Goal: Transaction & Acquisition: Purchase product/service

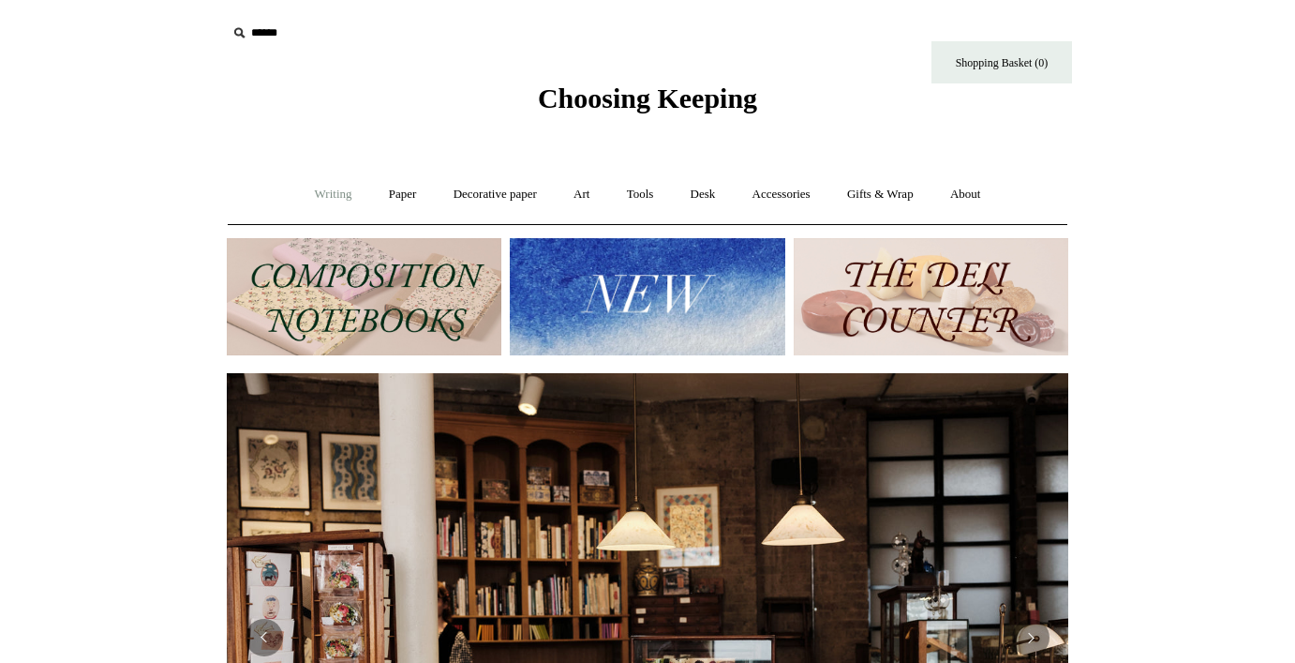
click at [326, 195] on link "Writing +" at bounding box center [333, 195] width 71 height 50
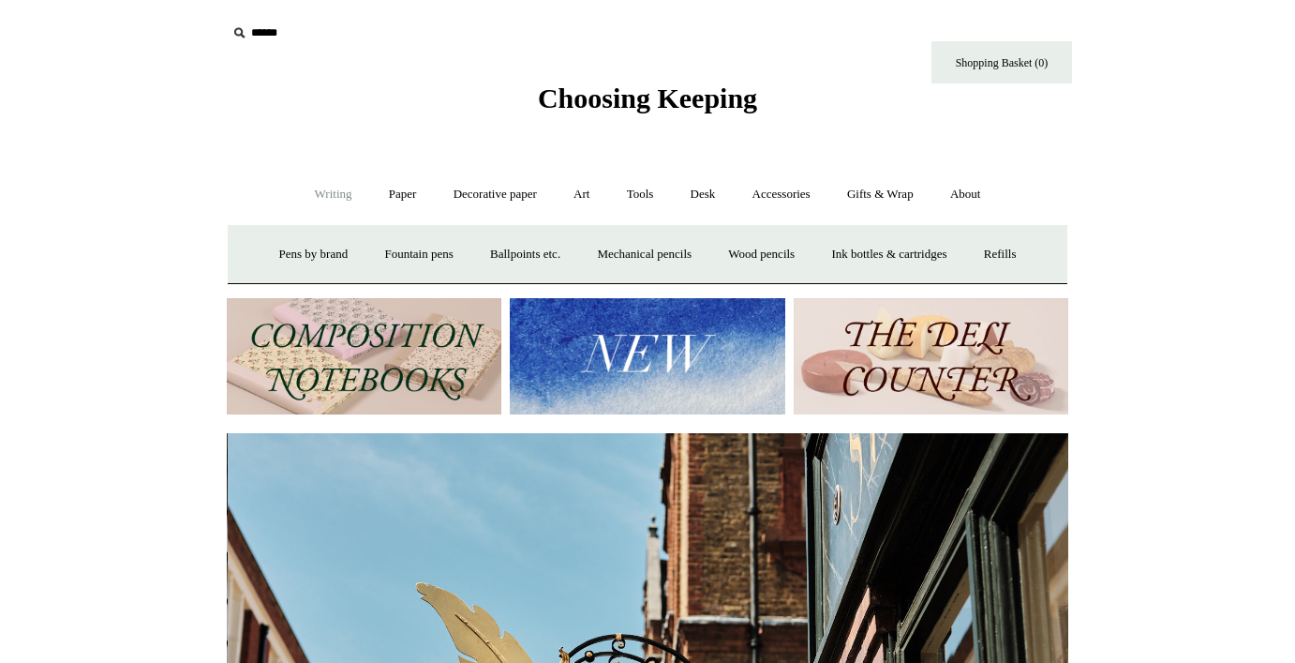
scroll to position [0, 842]
click at [403, 191] on link "Paper +" at bounding box center [403, 195] width 62 height 50
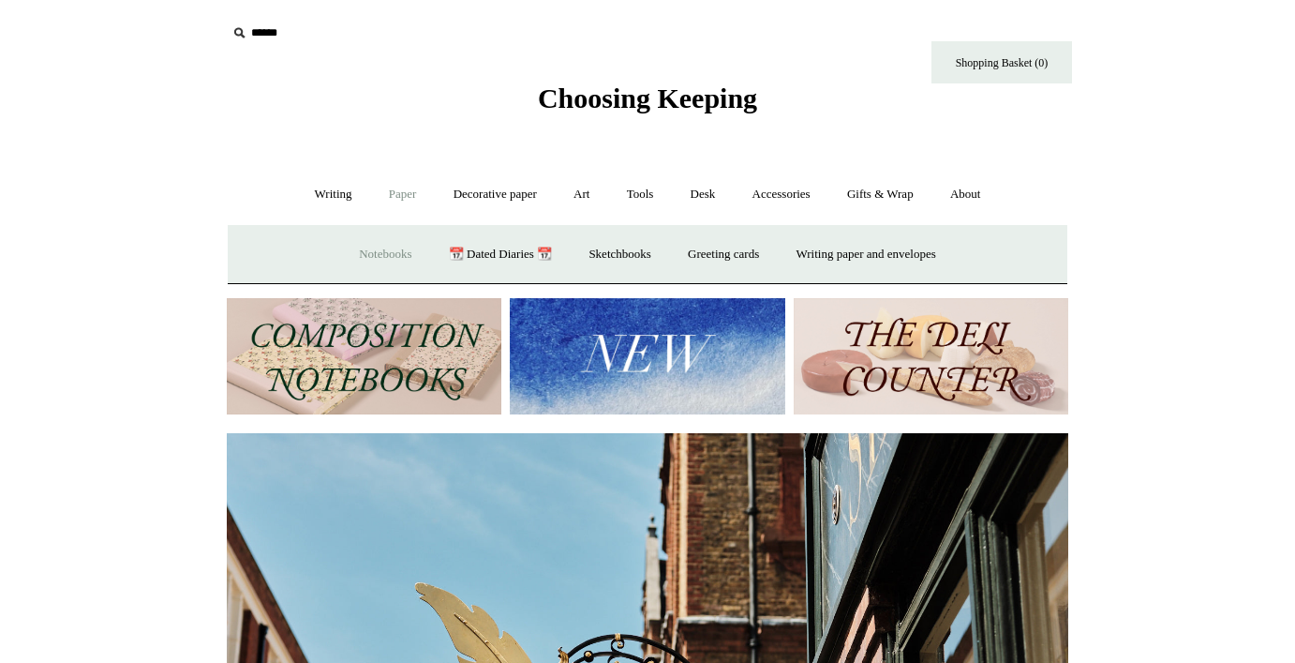
click at [396, 251] on link "Notebooks +" at bounding box center [385, 255] width 86 height 50
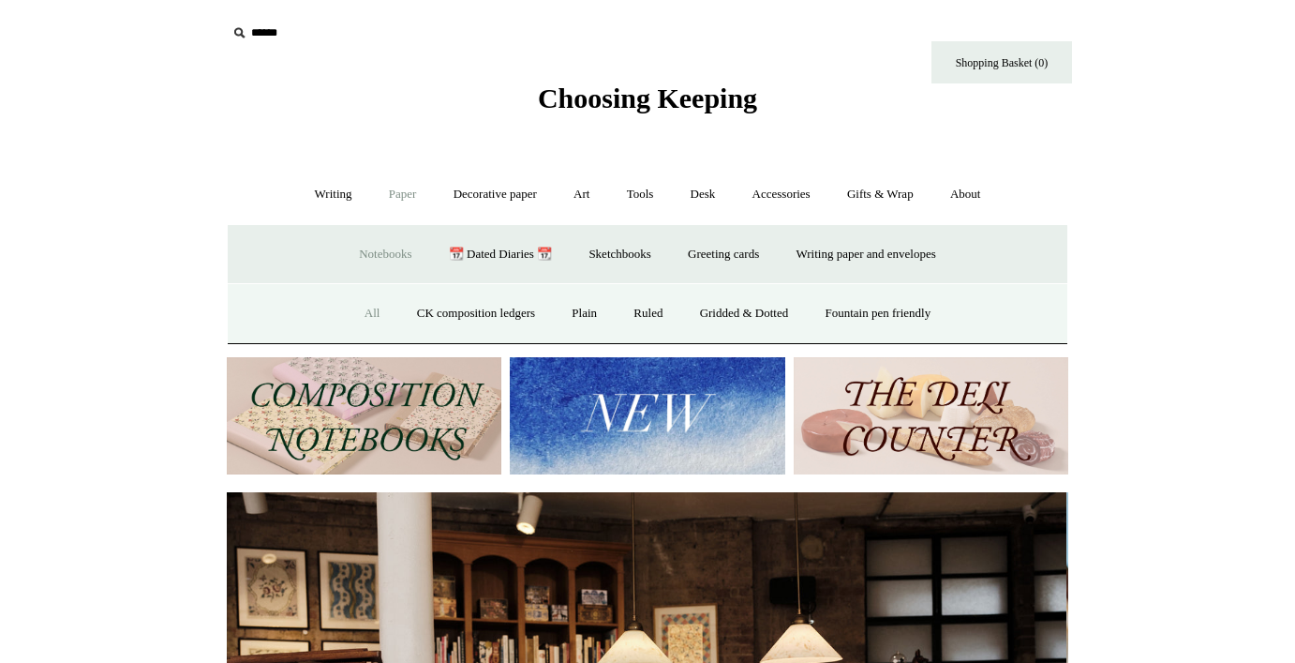
scroll to position [0, 0]
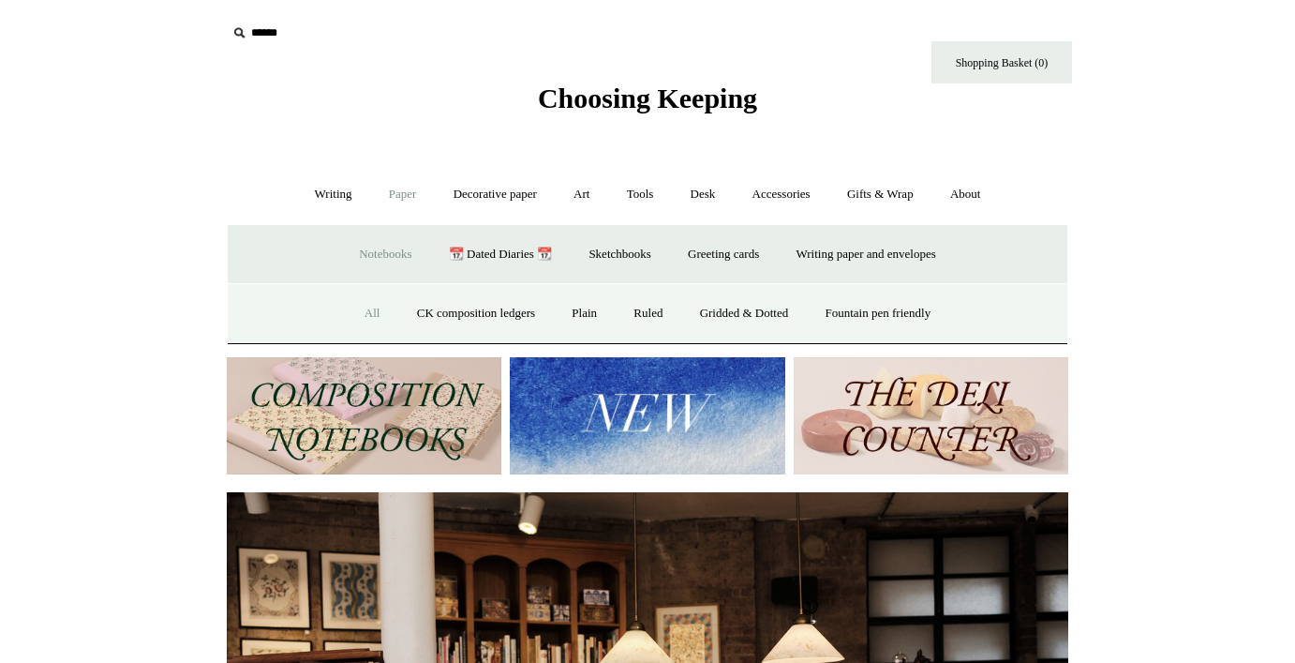
click at [351, 313] on link "All" at bounding box center [373, 314] width 50 height 50
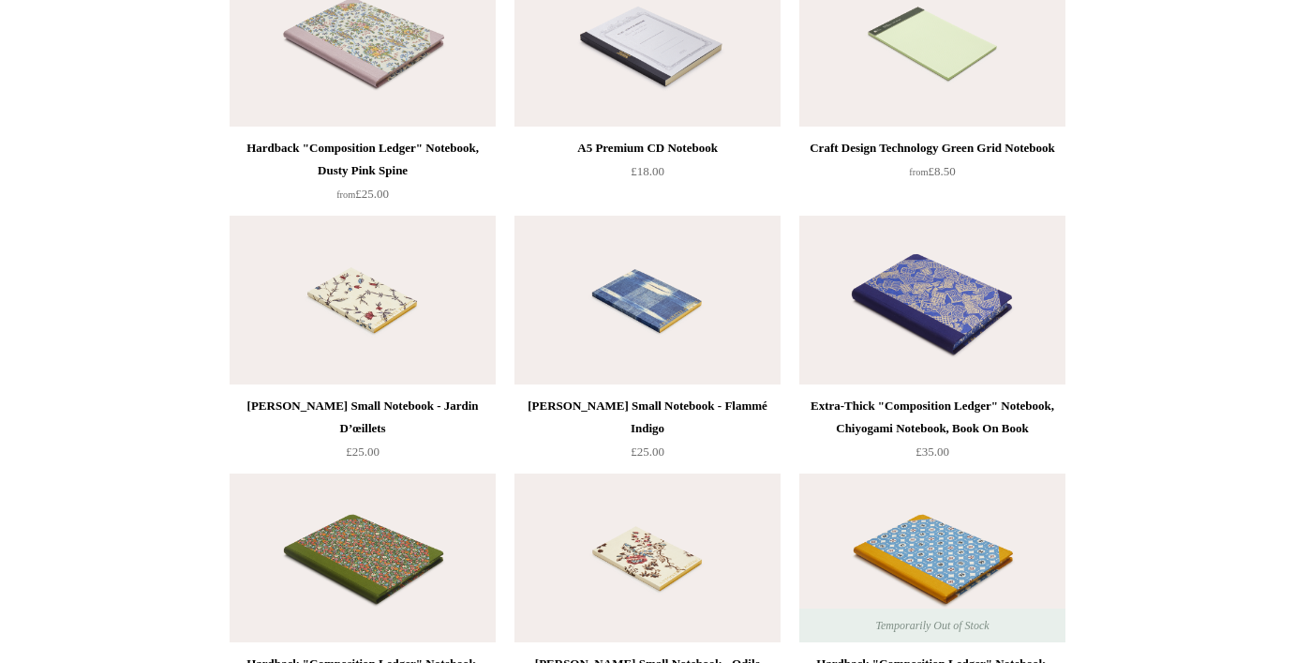
scroll to position [8018, 0]
click at [432, 82] on img at bounding box center [363, 42] width 266 height 169
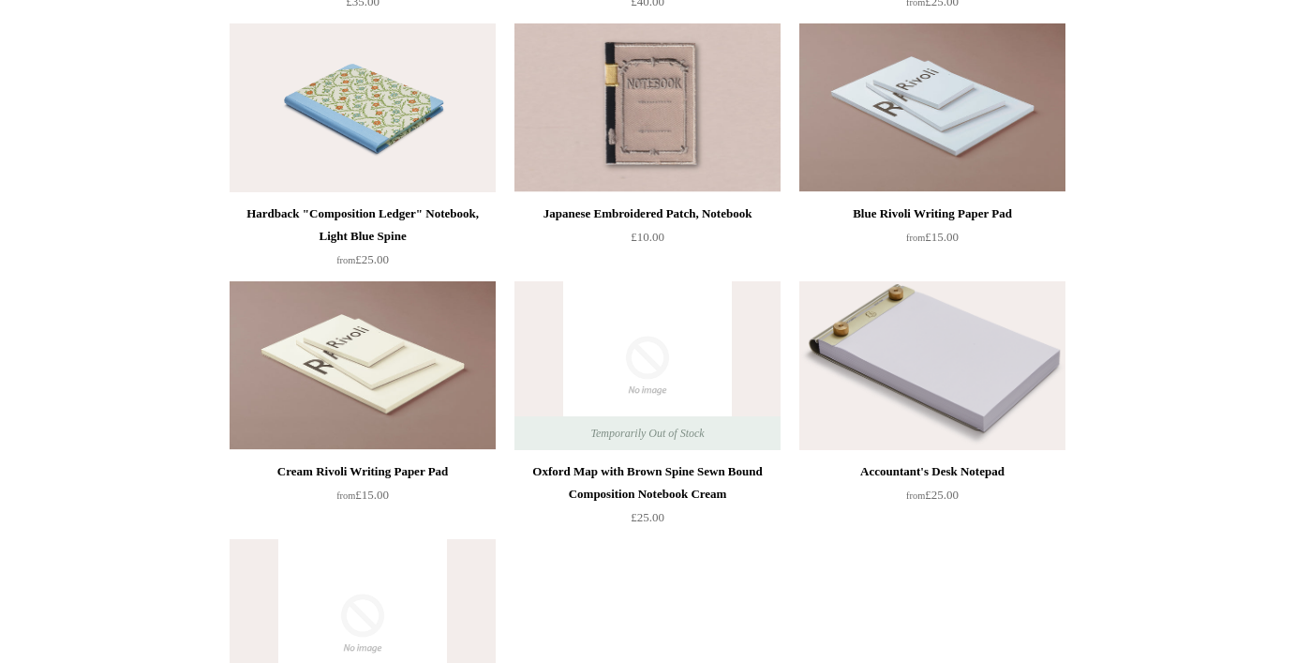
scroll to position [10532, 0]
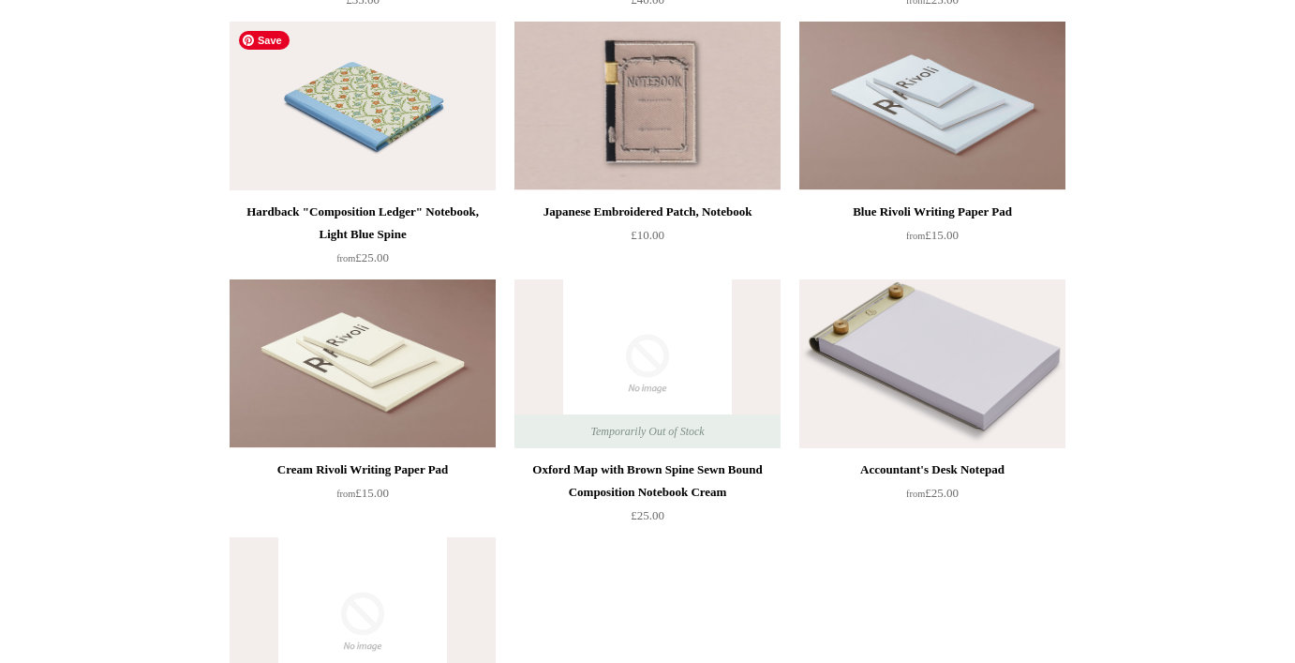
click at [423, 69] on img at bounding box center [363, 106] width 266 height 169
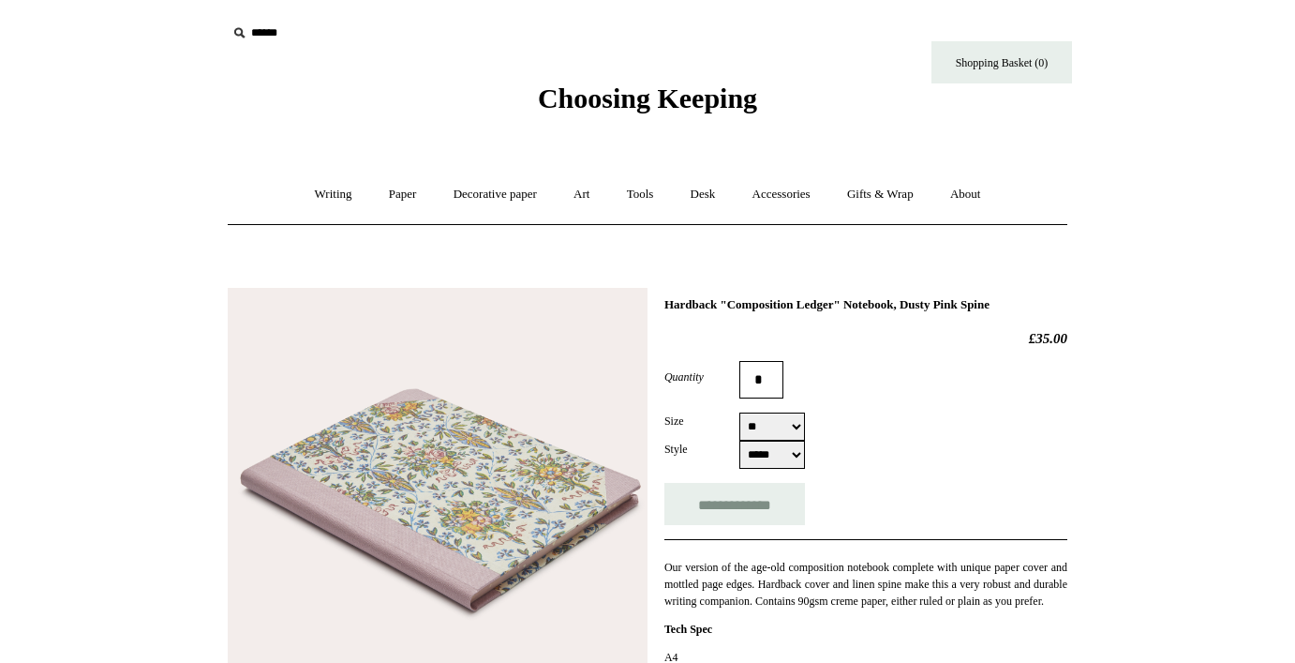
select select "**"
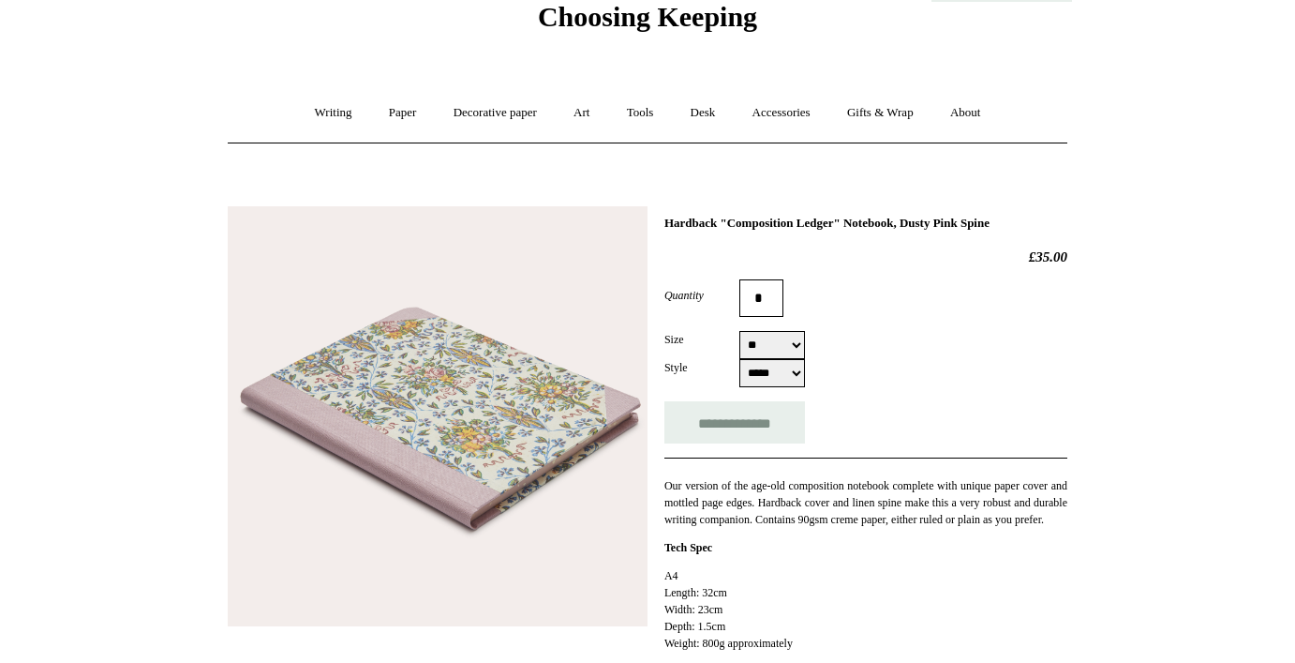
scroll to position [81, 0]
click at [753, 419] on input "**********" at bounding box center [735, 423] width 141 height 42
type input "**********"
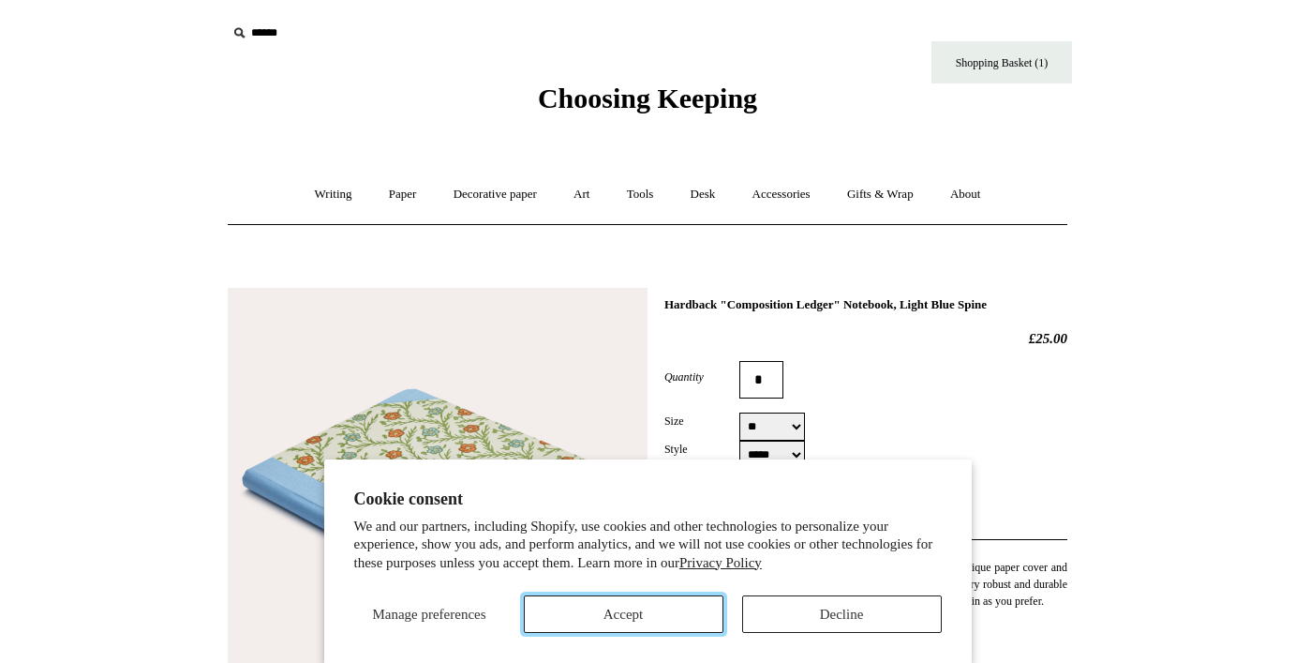
click at [669, 616] on button "Accept" at bounding box center [624, 613] width 200 height 37
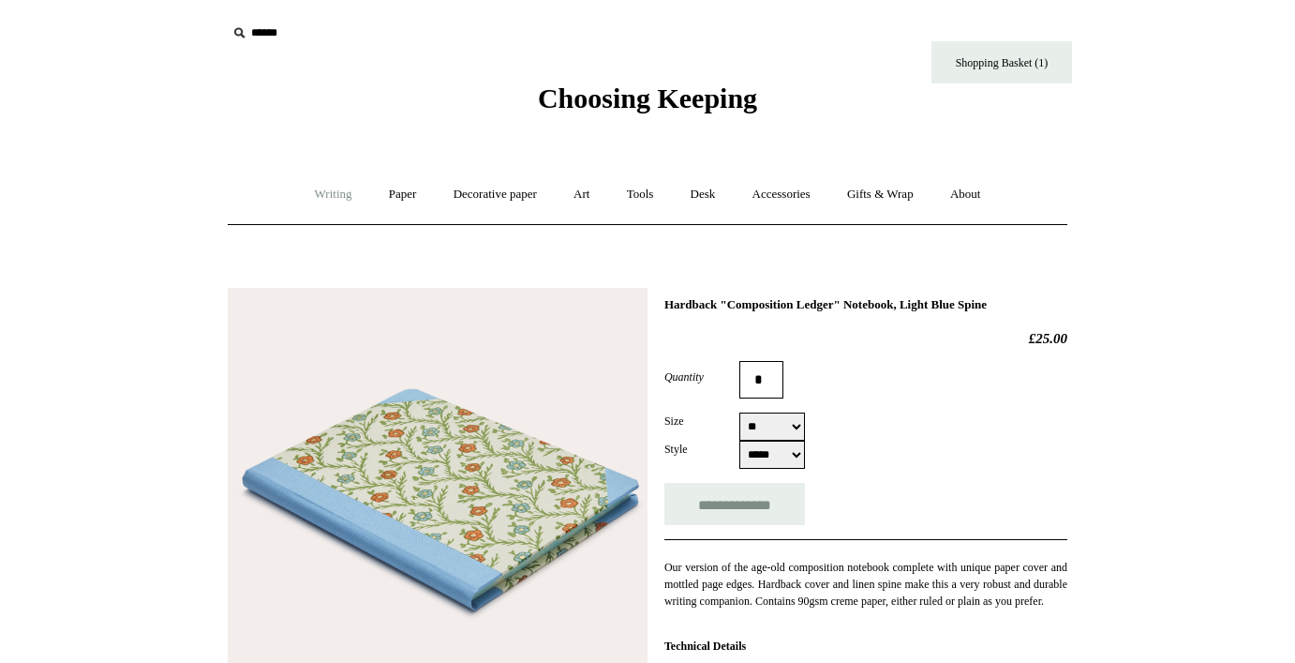
click at [332, 188] on link "Writing +" at bounding box center [333, 195] width 71 height 50
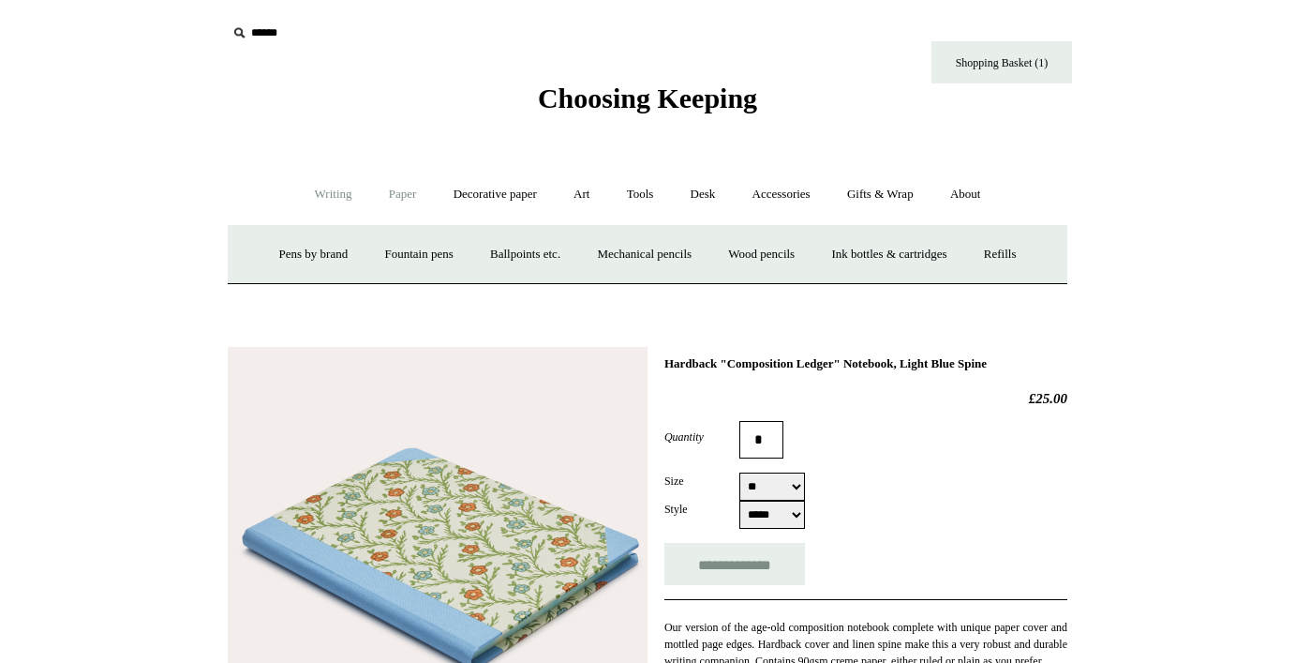
click at [408, 185] on link "Paper +" at bounding box center [403, 195] width 62 height 50
click at [513, 202] on link "Decorative paper +" at bounding box center [495, 195] width 117 height 50
click at [591, 197] on link "Art +" at bounding box center [582, 195] width 50 height 50
click at [645, 195] on link "Tools +" at bounding box center [640, 195] width 61 height 50
click at [710, 192] on link "Desk +" at bounding box center [703, 195] width 59 height 50
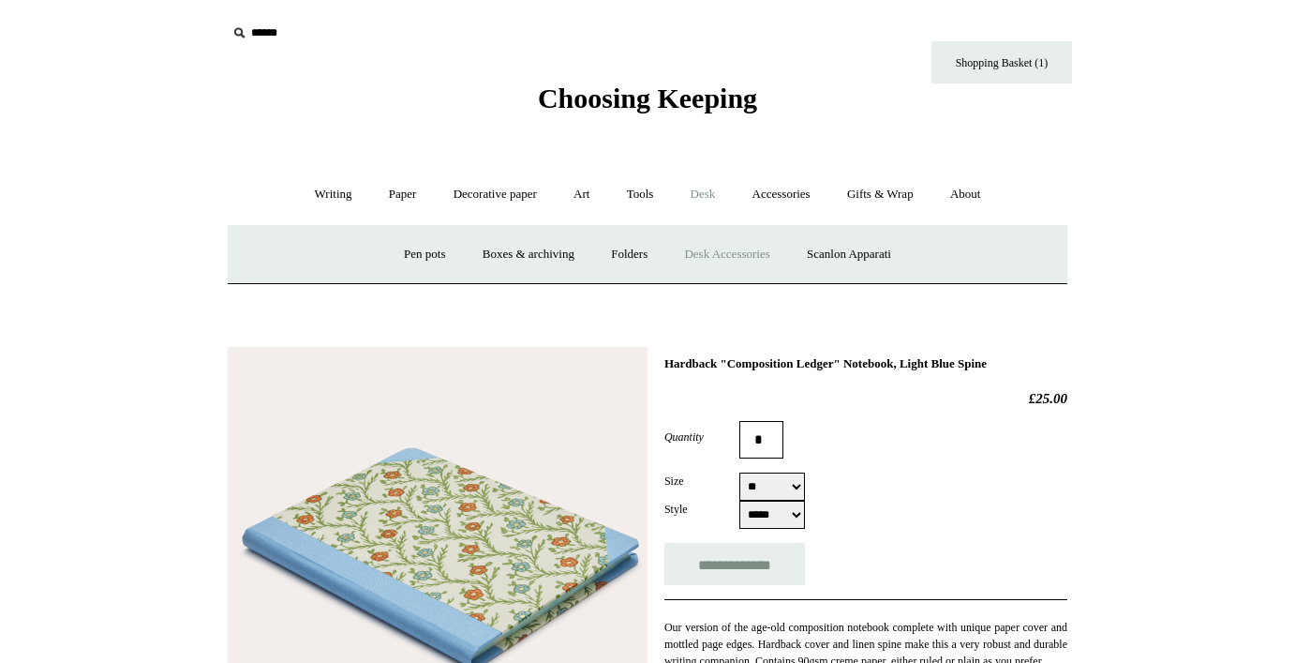
click at [729, 262] on link "Desk Accessories" at bounding box center [726, 255] width 119 height 50
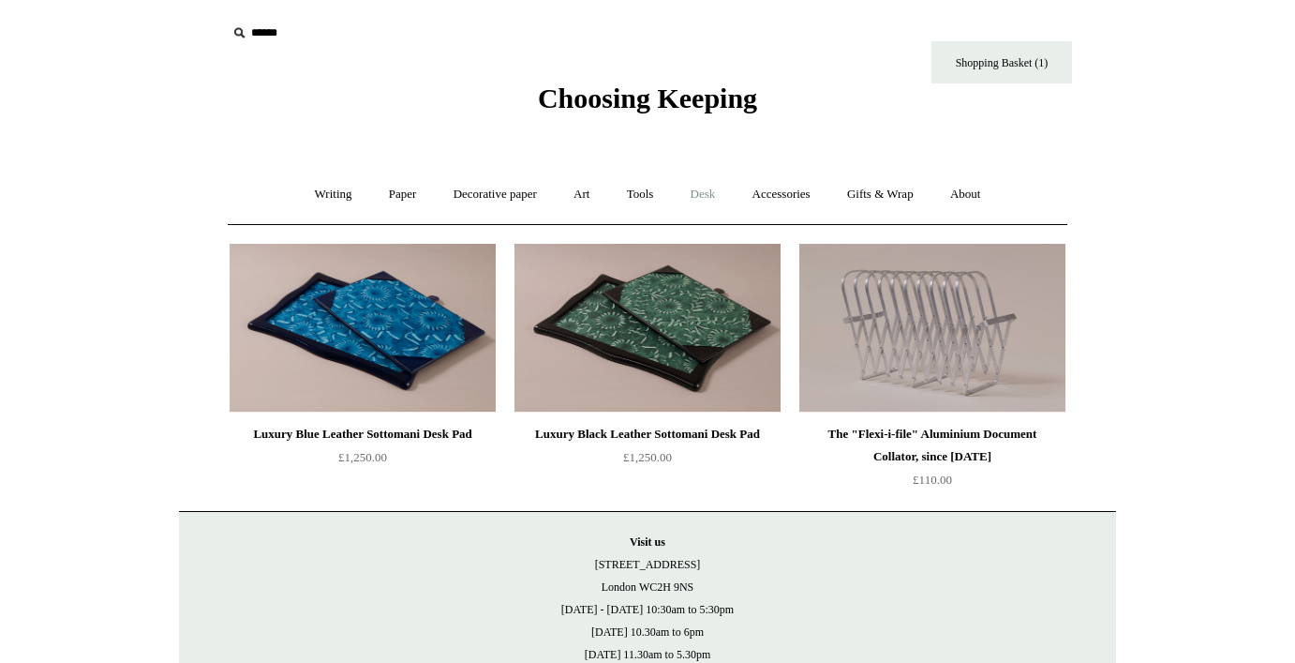
click at [703, 189] on link "Desk +" at bounding box center [703, 195] width 59 height 50
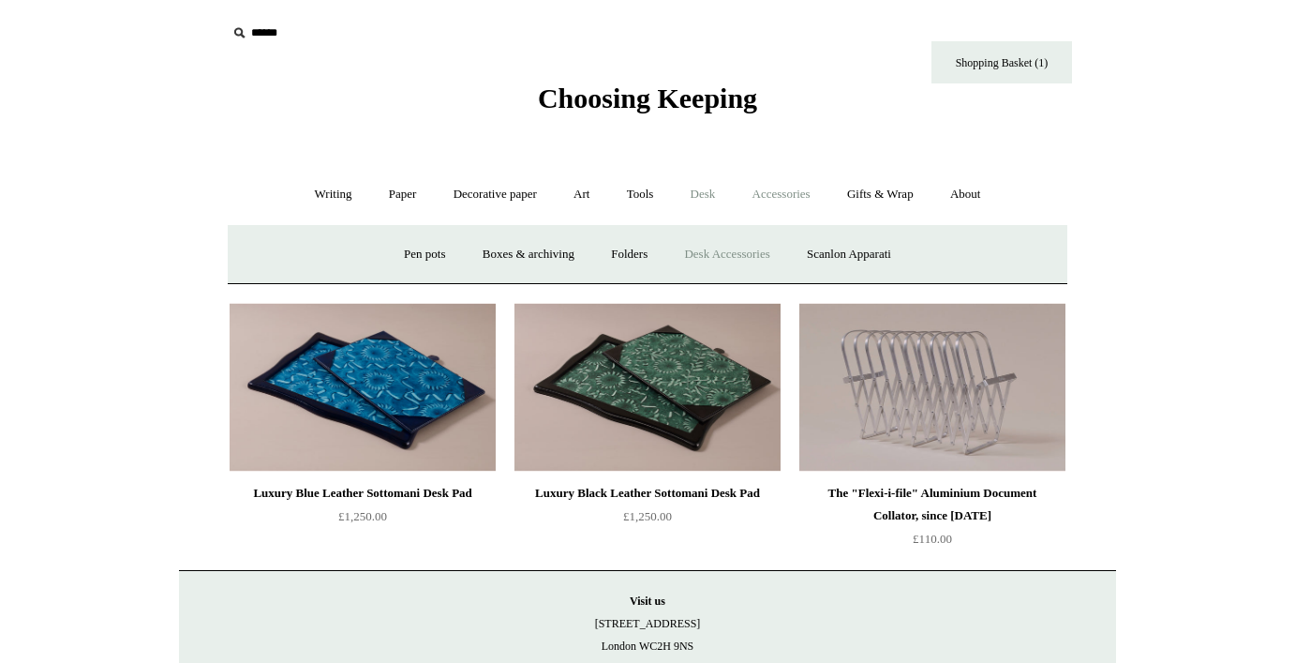
click at [769, 190] on link "Accessories +" at bounding box center [782, 195] width 92 height 50
click at [338, 247] on link "Personal Accessories +" at bounding box center [329, 255] width 136 height 50
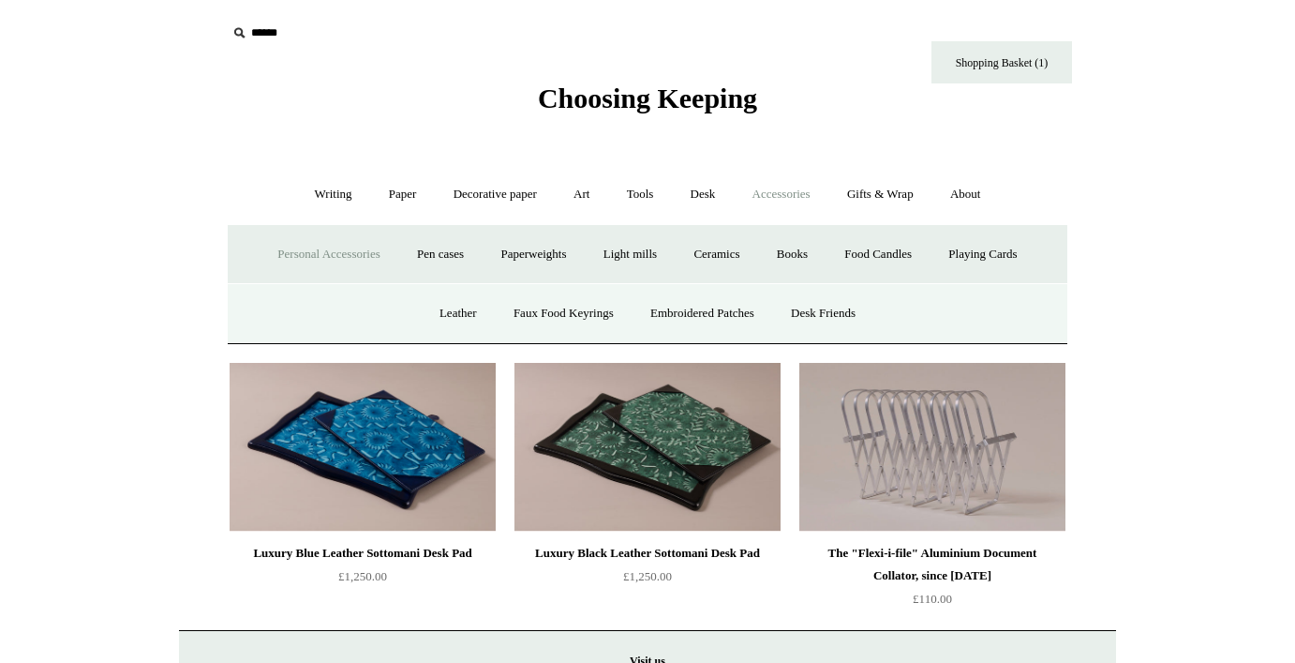
click at [323, 261] on link "Personal Accessories -" at bounding box center [329, 255] width 136 height 50
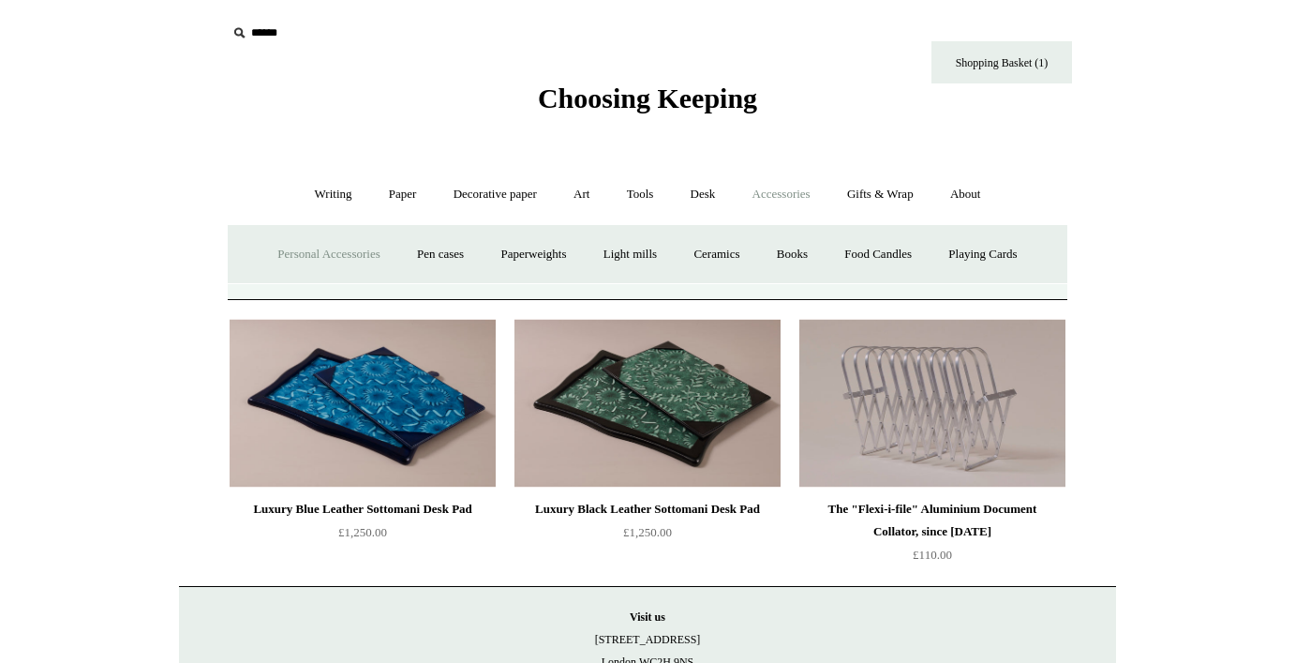
click at [323, 261] on link "Personal Accessories +" at bounding box center [329, 255] width 136 height 50
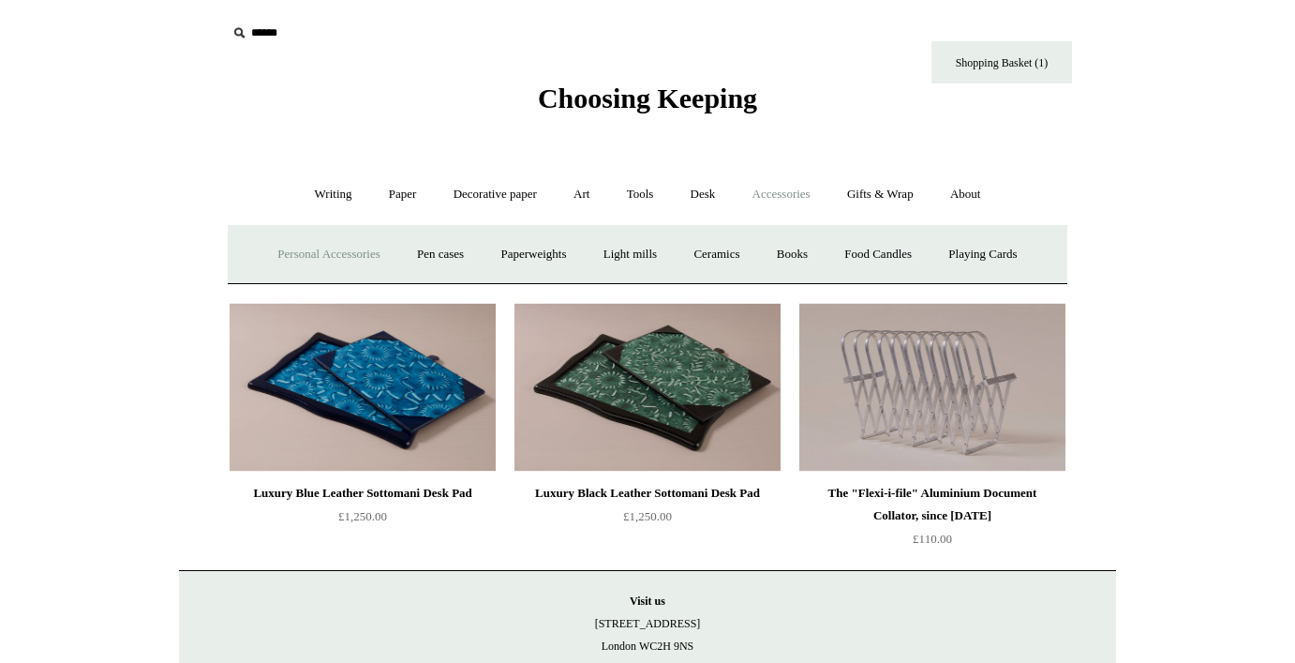
click at [323, 261] on link "Personal Accessories -" at bounding box center [329, 255] width 136 height 50
click at [327, 244] on link "Personal Accessories +" at bounding box center [329, 255] width 136 height 50
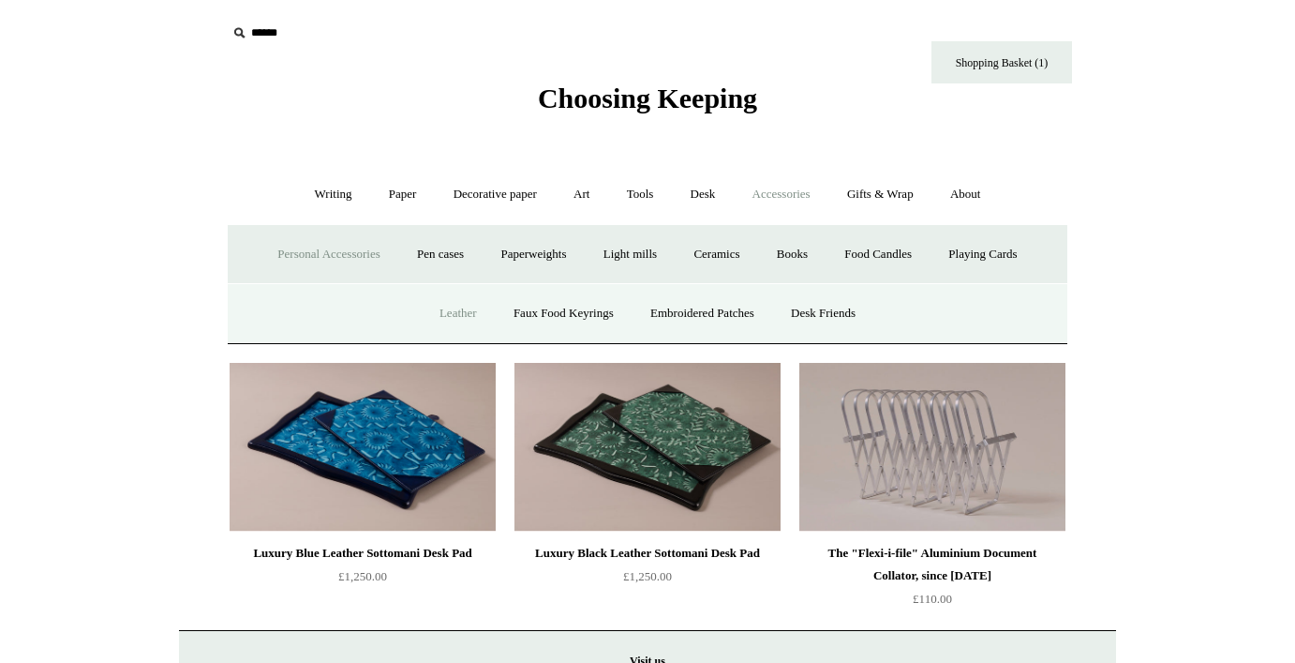
click at [457, 306] on link "Leather" at bounding box center [458, 314] width 71 height 50
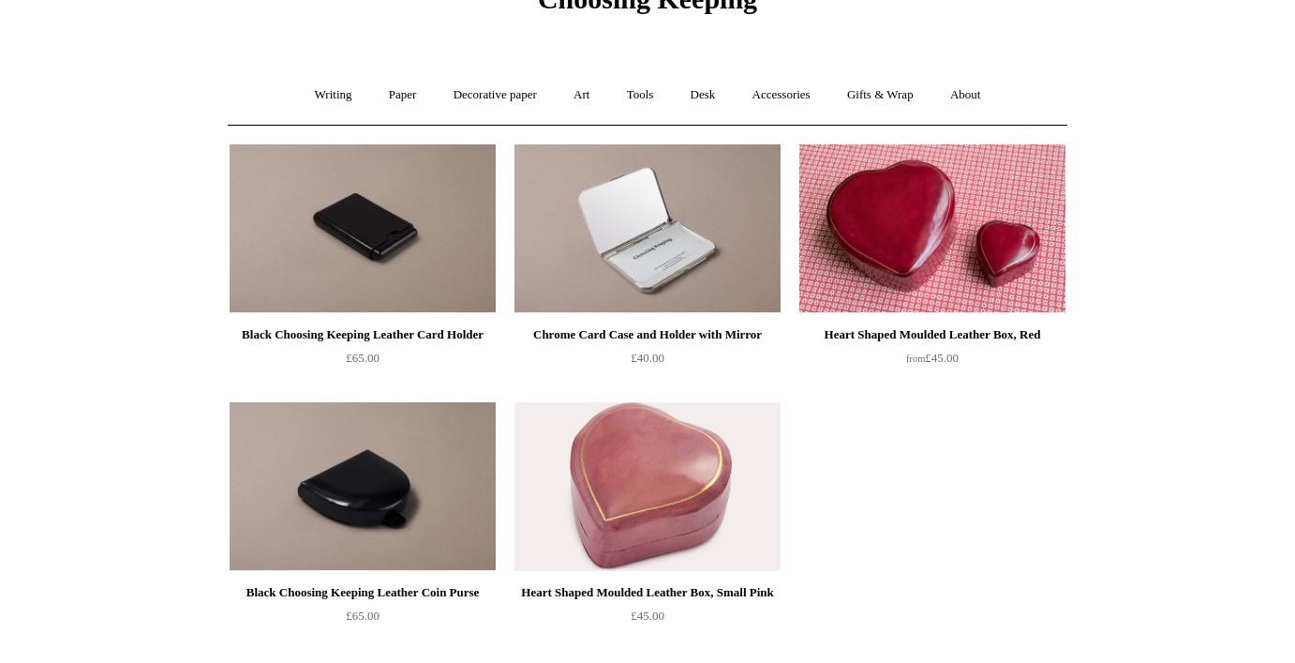
scroll to position [45, 0]
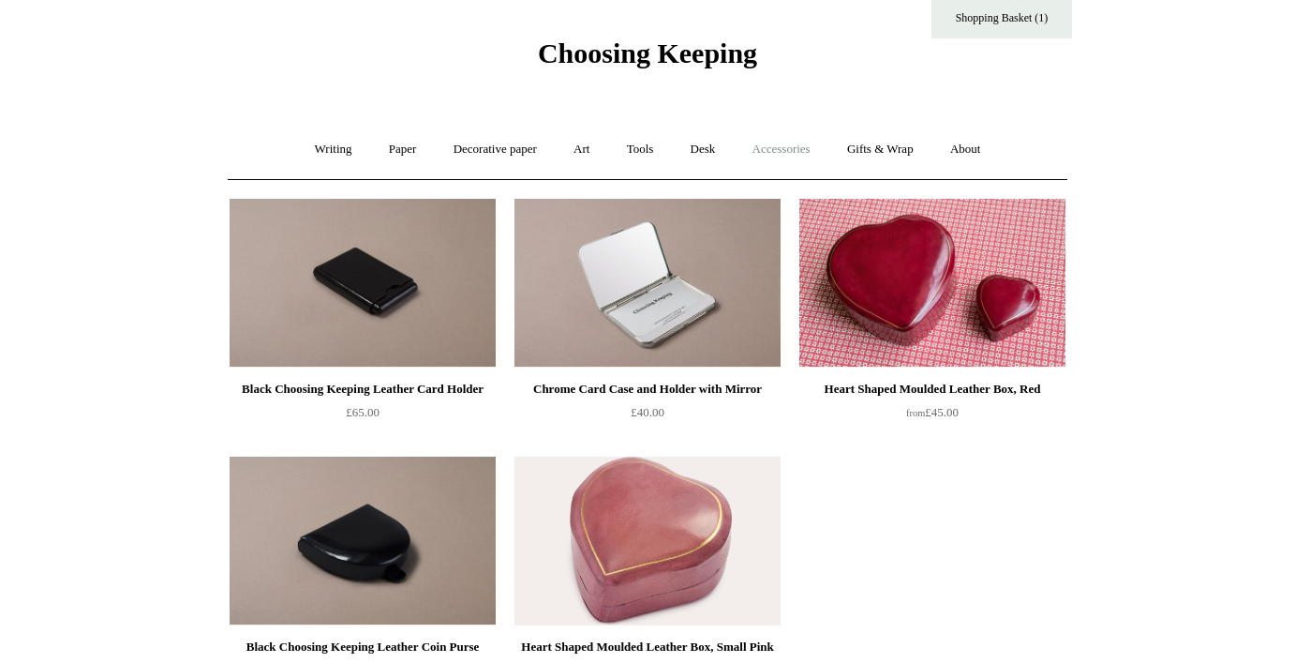
click at [809, 141] on link "Accessories +" at bounding box center [782, 150] width 92 height 50
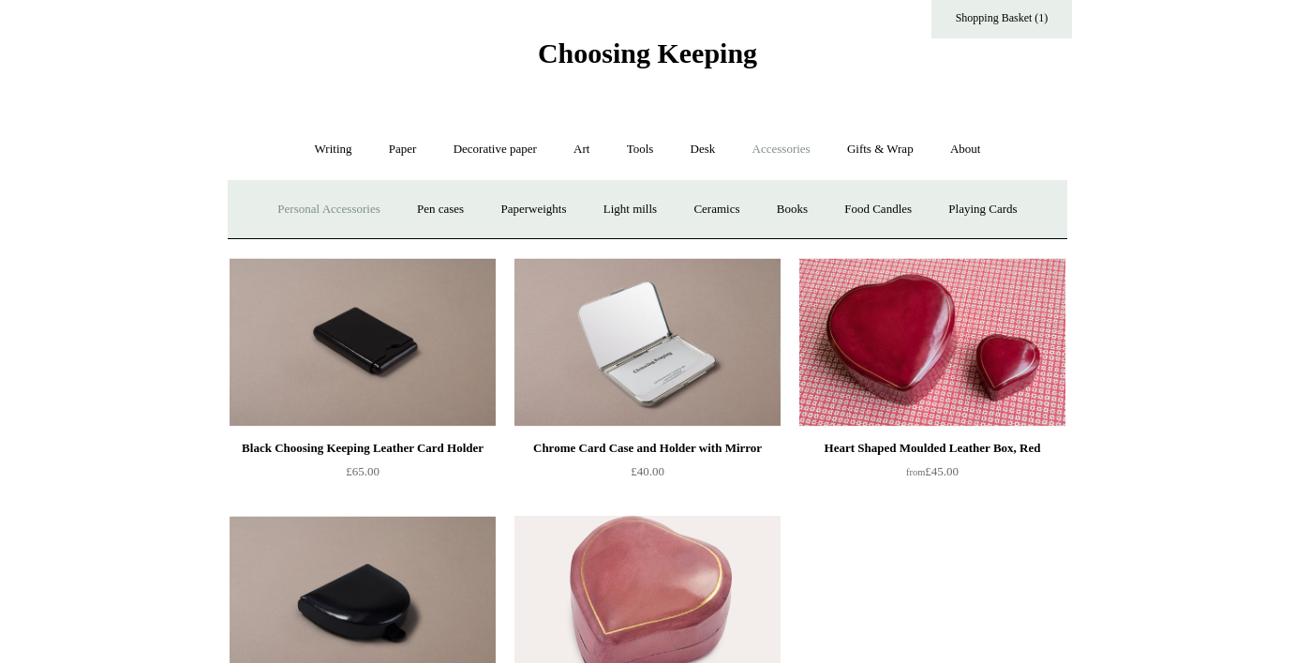
click at [312, 206] on link "Personal Accessories +" at bounding box center [329, 210] width 136 height 50
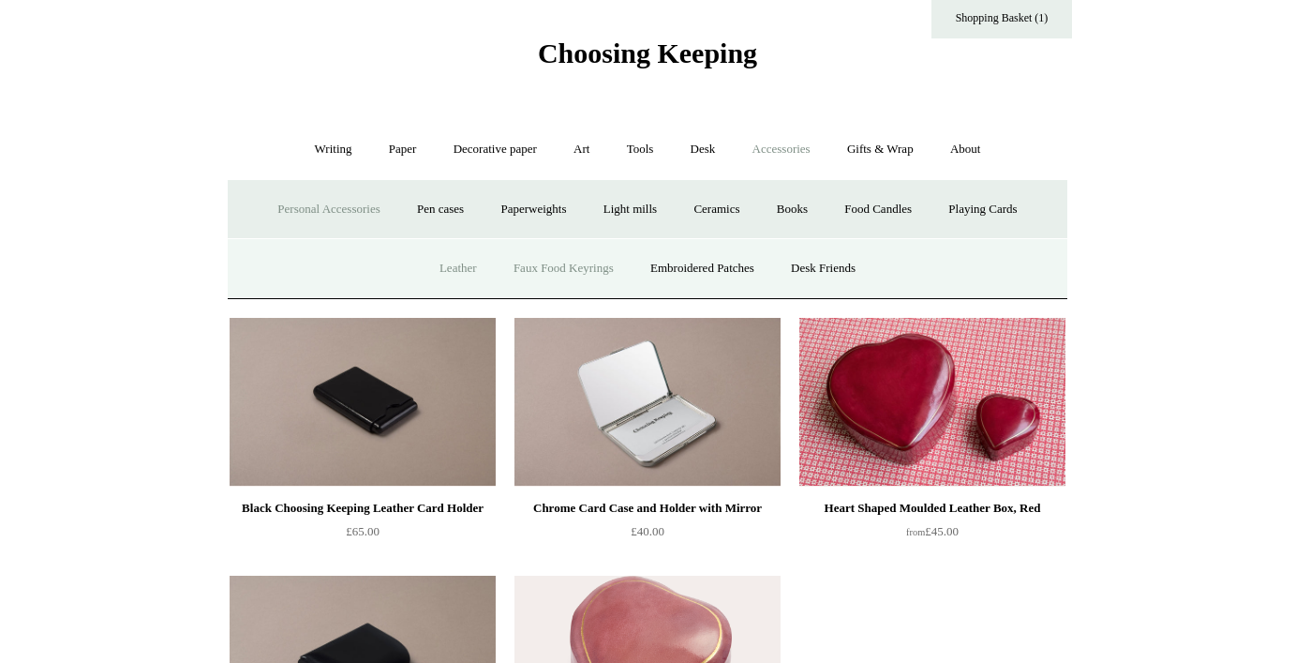
click at [533, 267] on link "Faux Food Keyrings" at bounding box center [564, 269] width 134 height 50
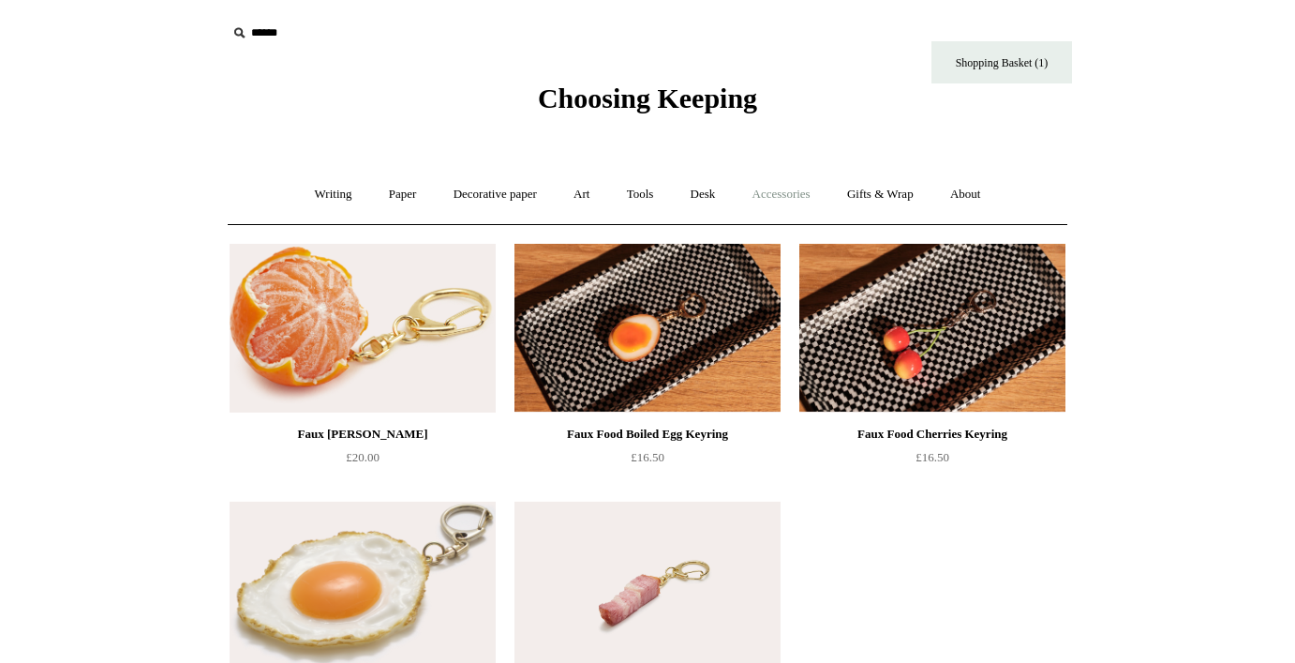
click at [805, 187] on link "Accessories +" at bounding box center [782, 195] width 92 height 50
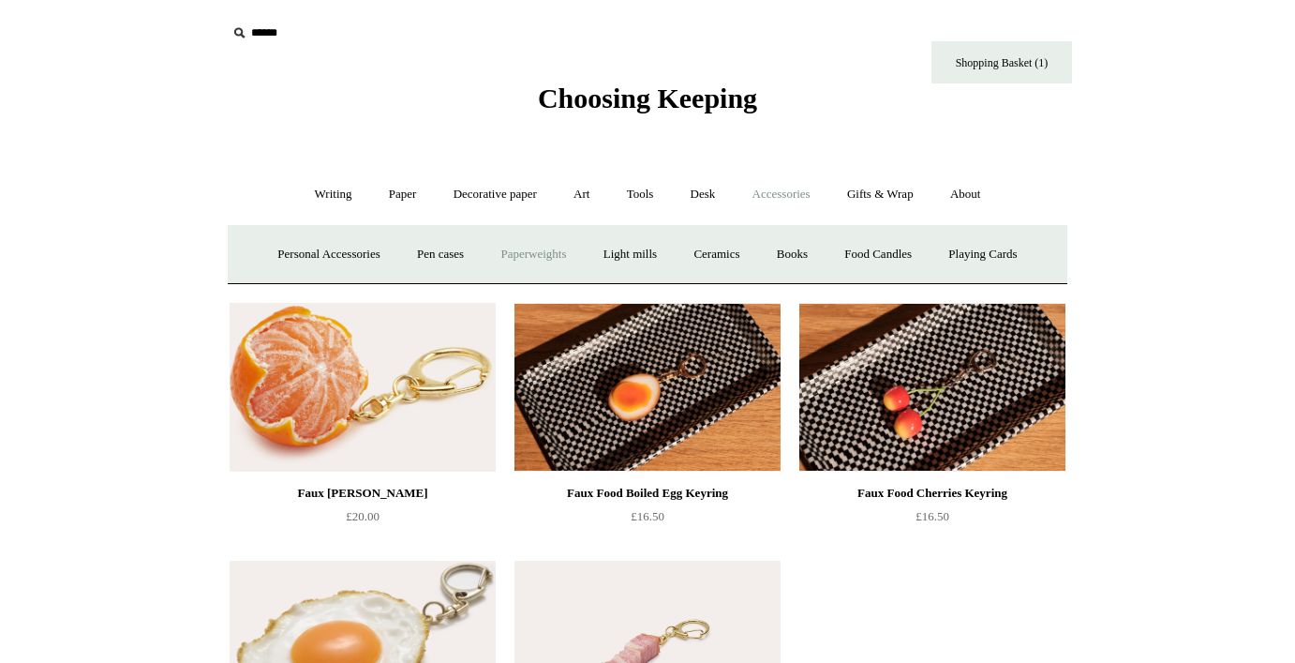
click at [501, 260] on link "Paperweights +" at bounding box center [533, 255] width 99 height 50
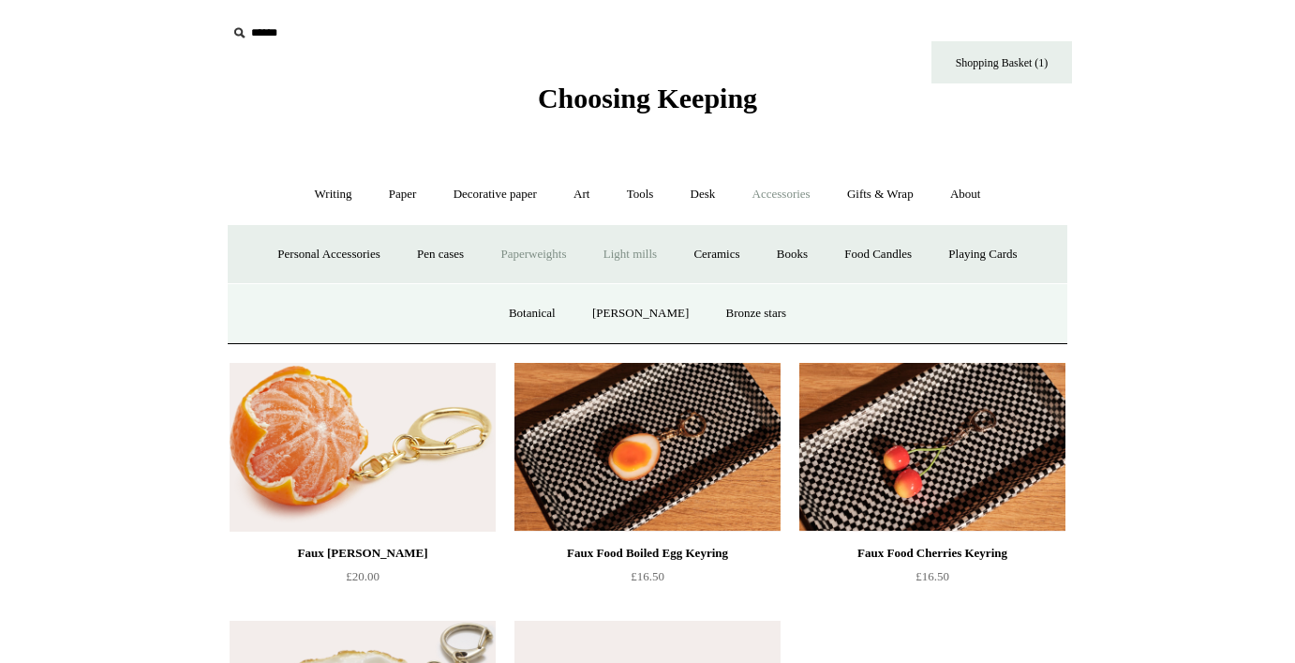
click at [651, 249] on link "Light mills" at bounding box center [630, 255] width 87 height 50
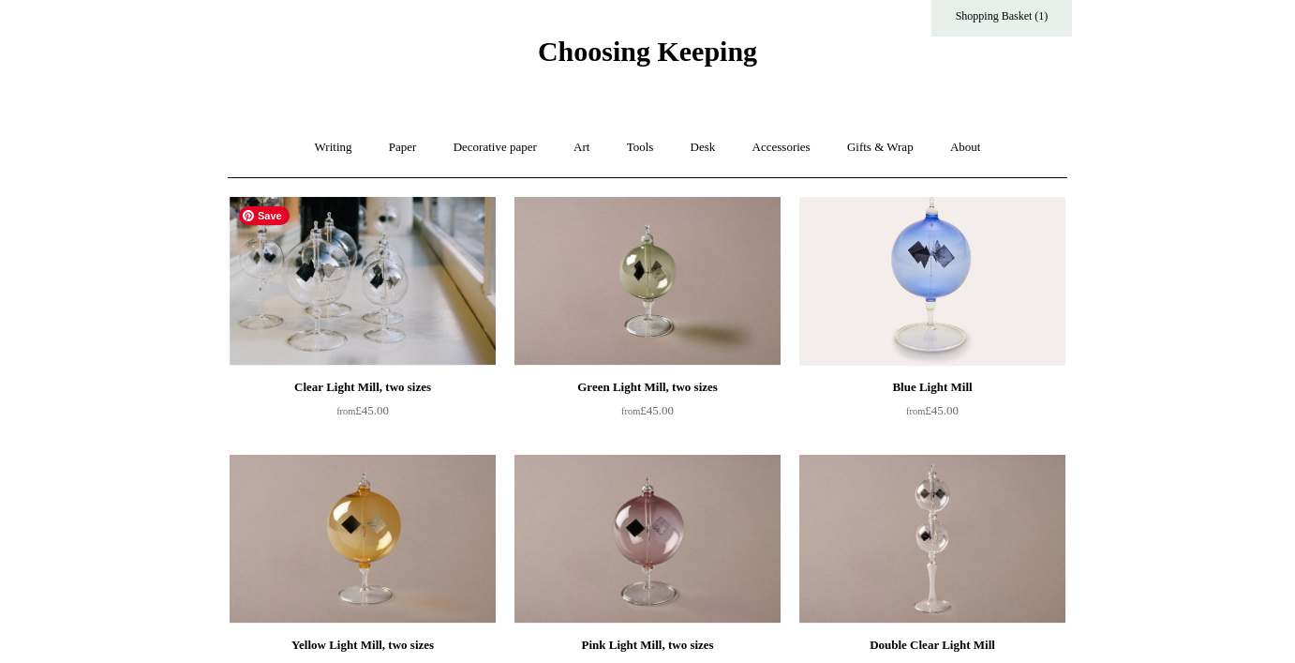
scroll to position [39, 0]
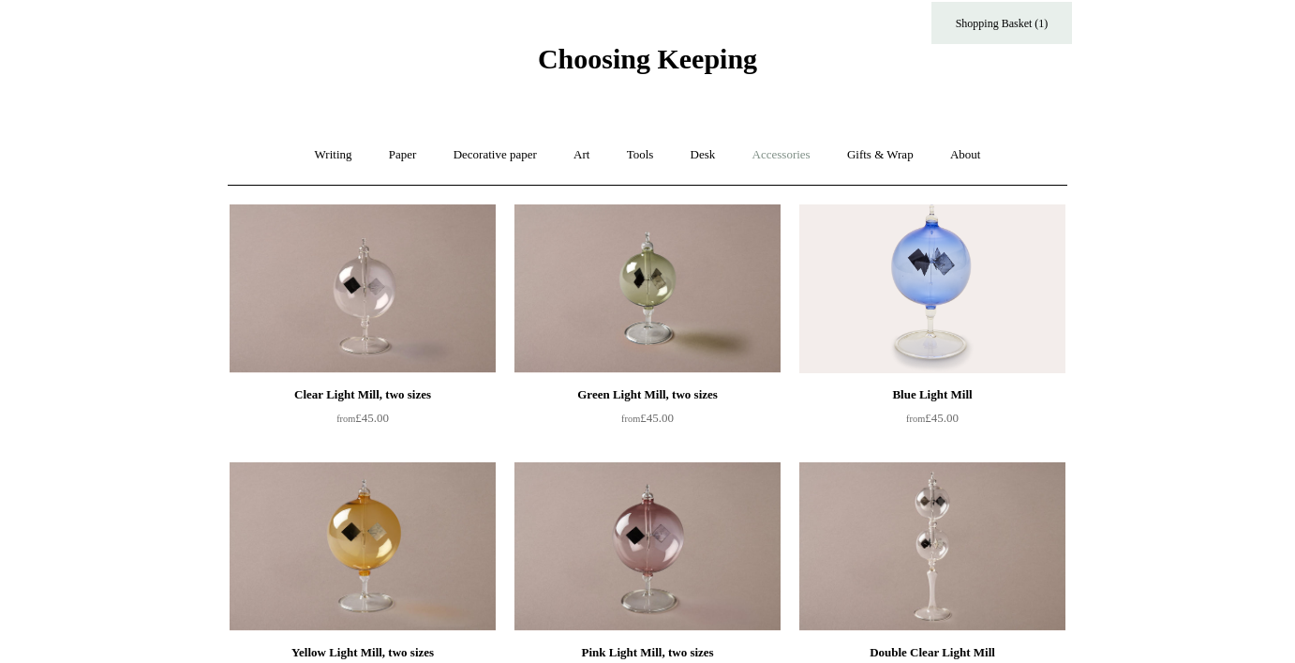
click at [787, 152] on link "Accessories +" at bounding box center [782, 155] width 92 height 50
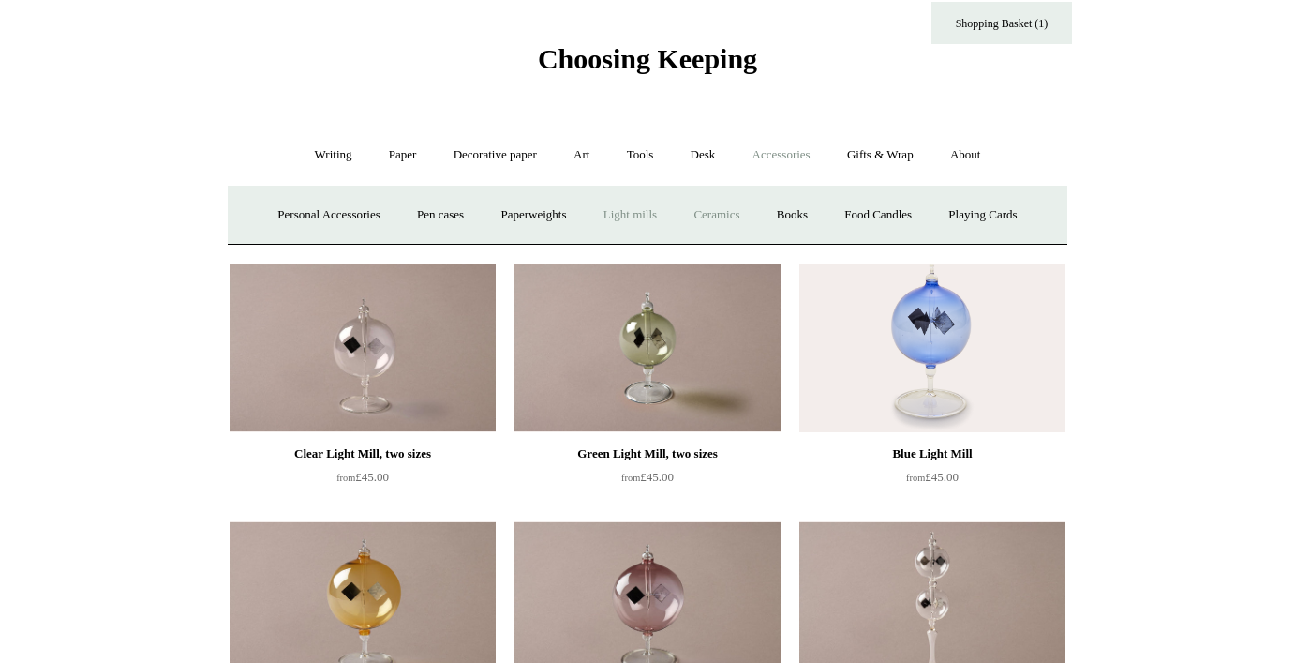
click at [726, 220] on link "Ceramics +" at bounding box center [717, 215] width 80 height 50
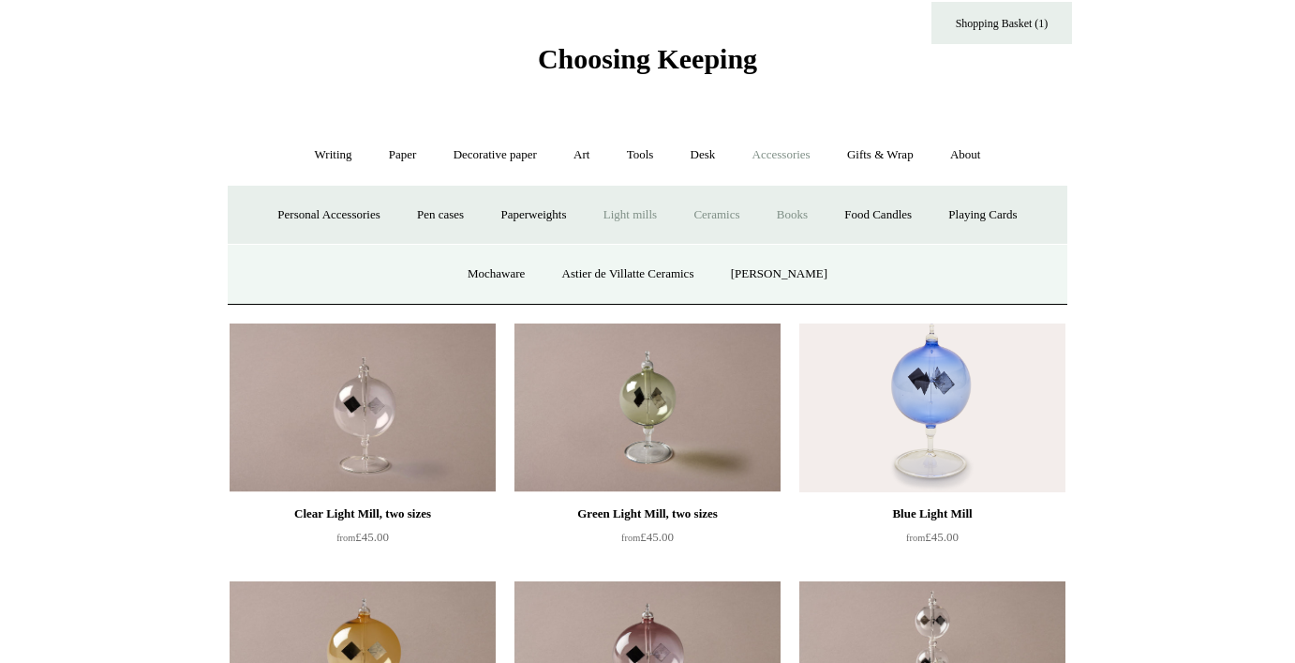
click at [802, 221] on link "Books" at bounding box center [792, 215] width 65 height 50
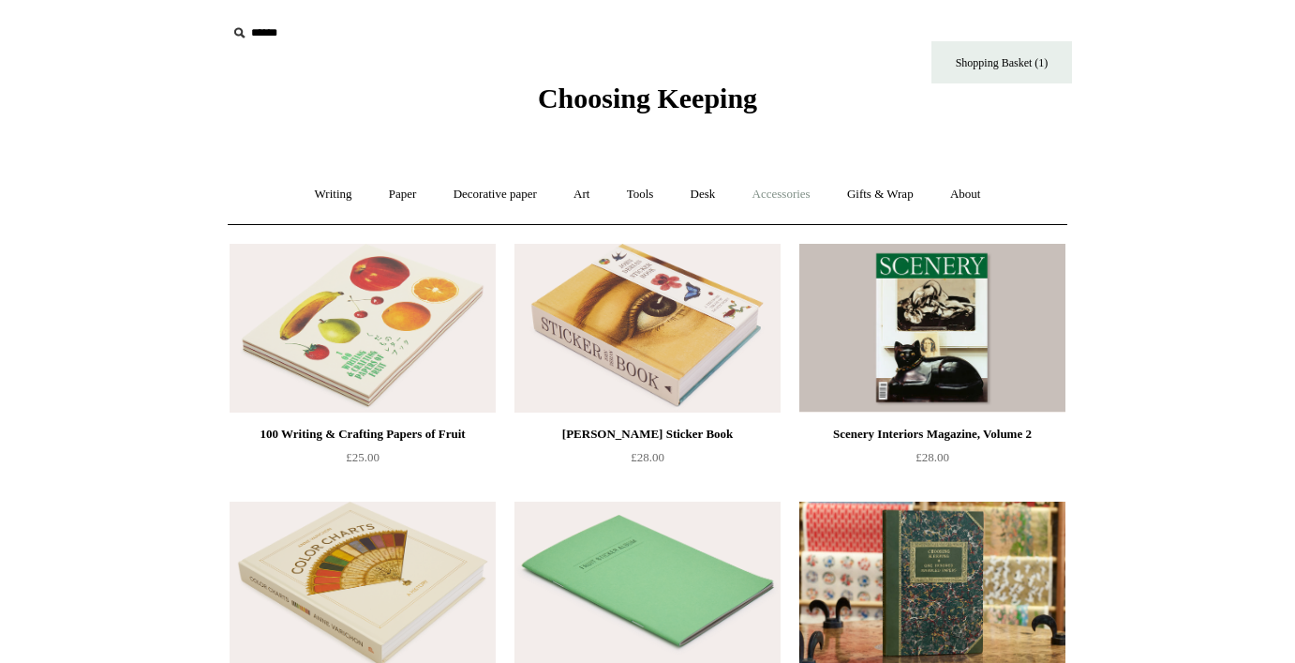
click at [807, 188] on link "Accessories +" at bounding box center [782, 195] width 92 height 50
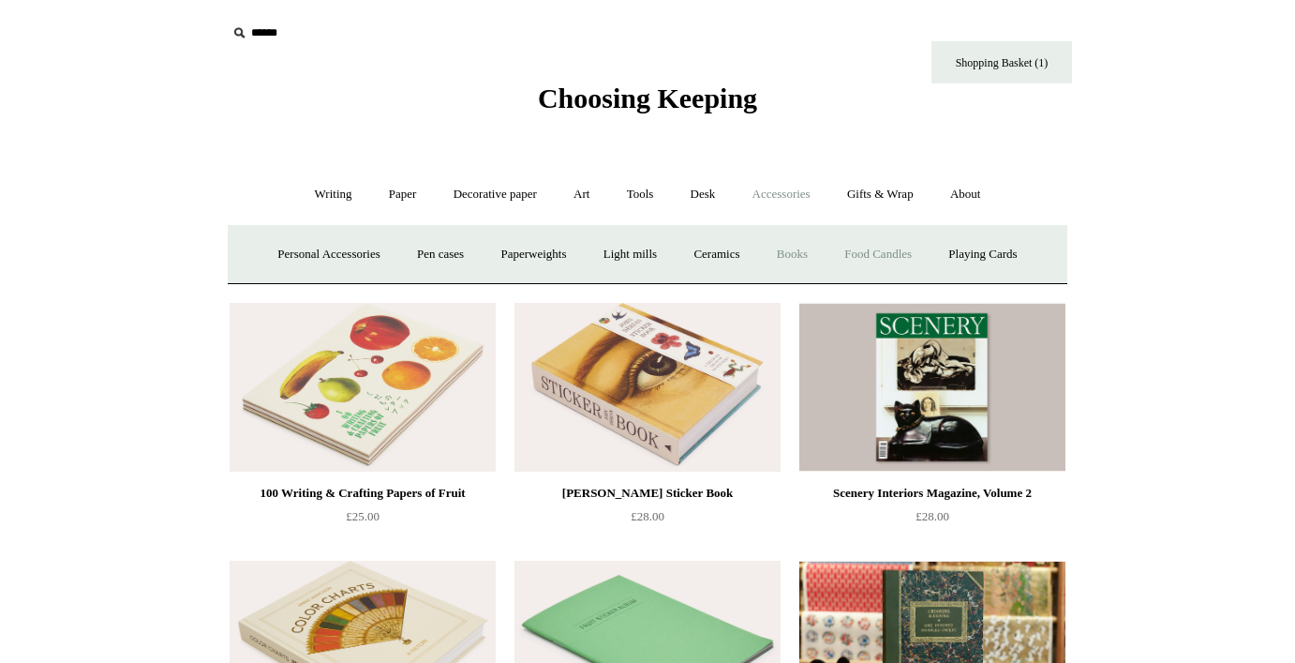
click at [911, 256] on link "Food Candles" at bounding box center [878, 255] width 101 height 50
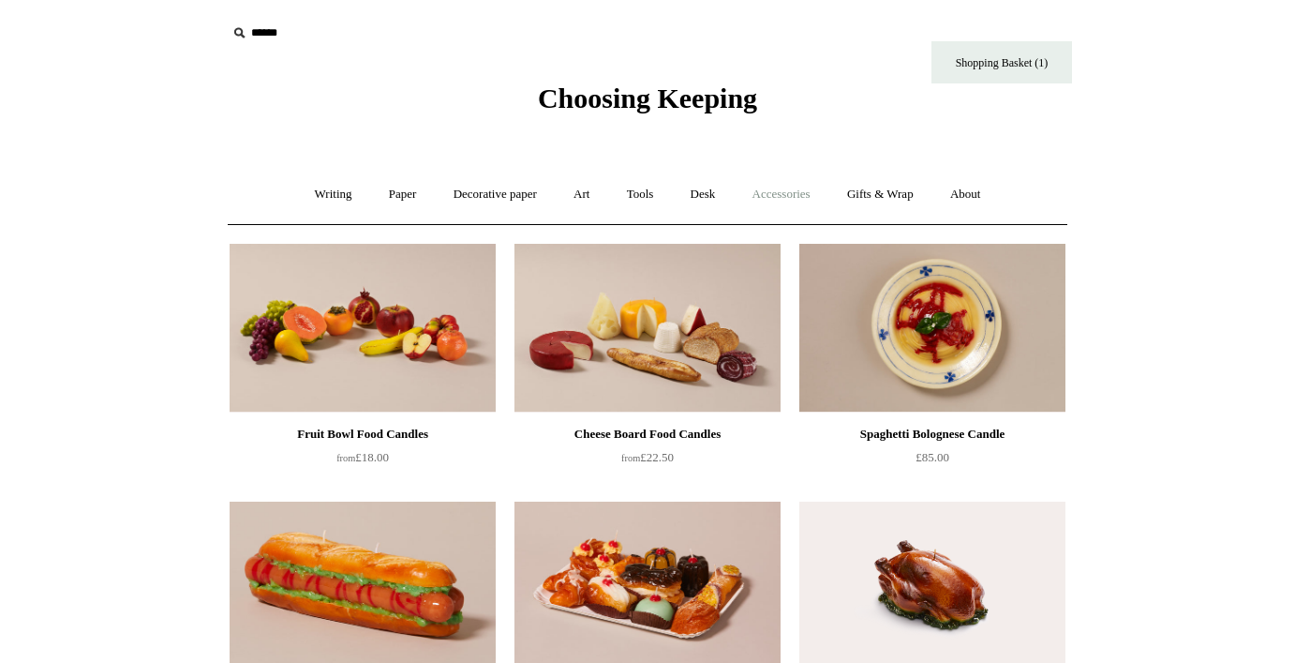
click at [774, 196] on link "Accessories +" at bounding box center [782, 195] width 92 height 50
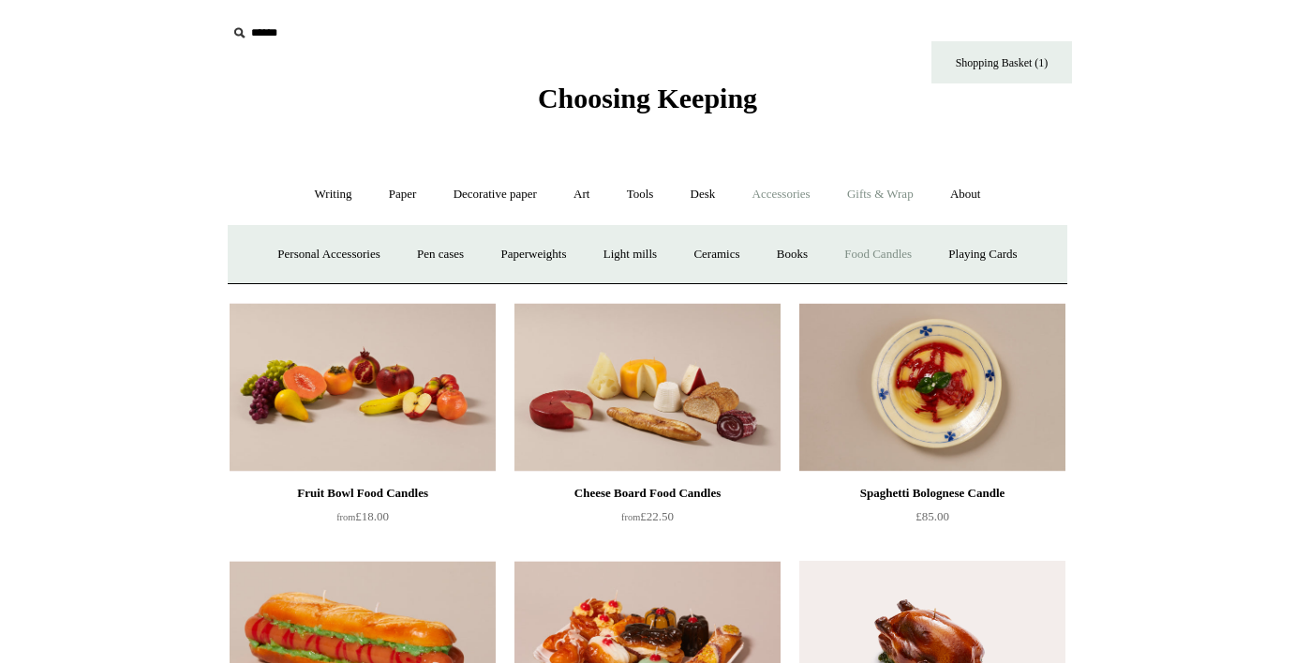
click at [882, 188] on link "Gifts & Wrap +" at bounding box center [880, 195] width 100 height 50
click at [934, 256] on link "Gifts +" at bounding box center [912, 255] width 58 height 50
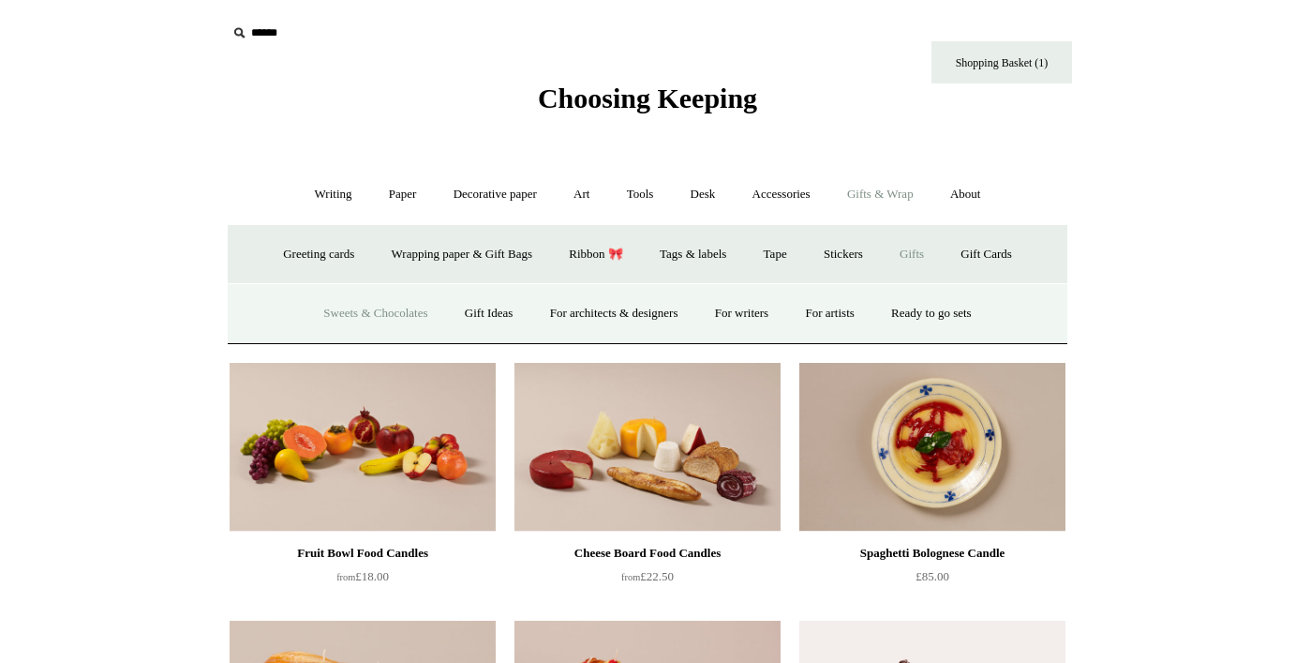
click at [335, 316] on link "Sweets & Chocolates" at bounding box center [375, 314] width 138 height 50
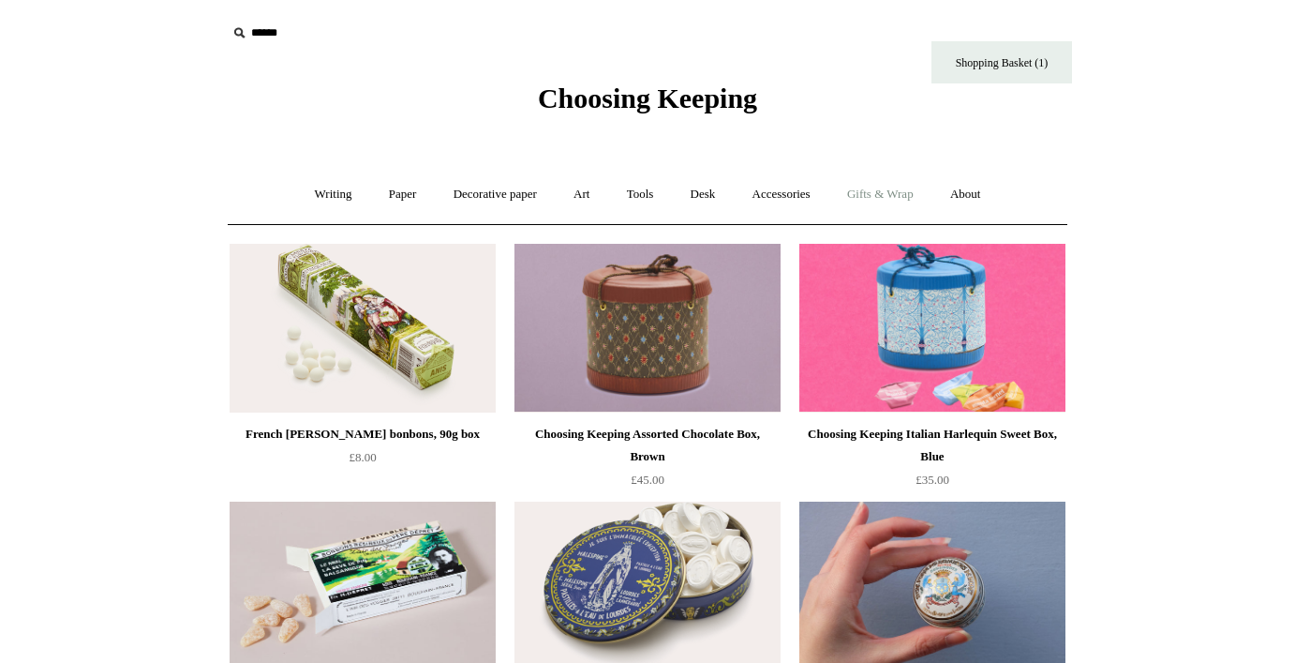
click at [878, 191] on link "Gifts & Wrap +" at bounding box center [880, 195] width 100 height 50
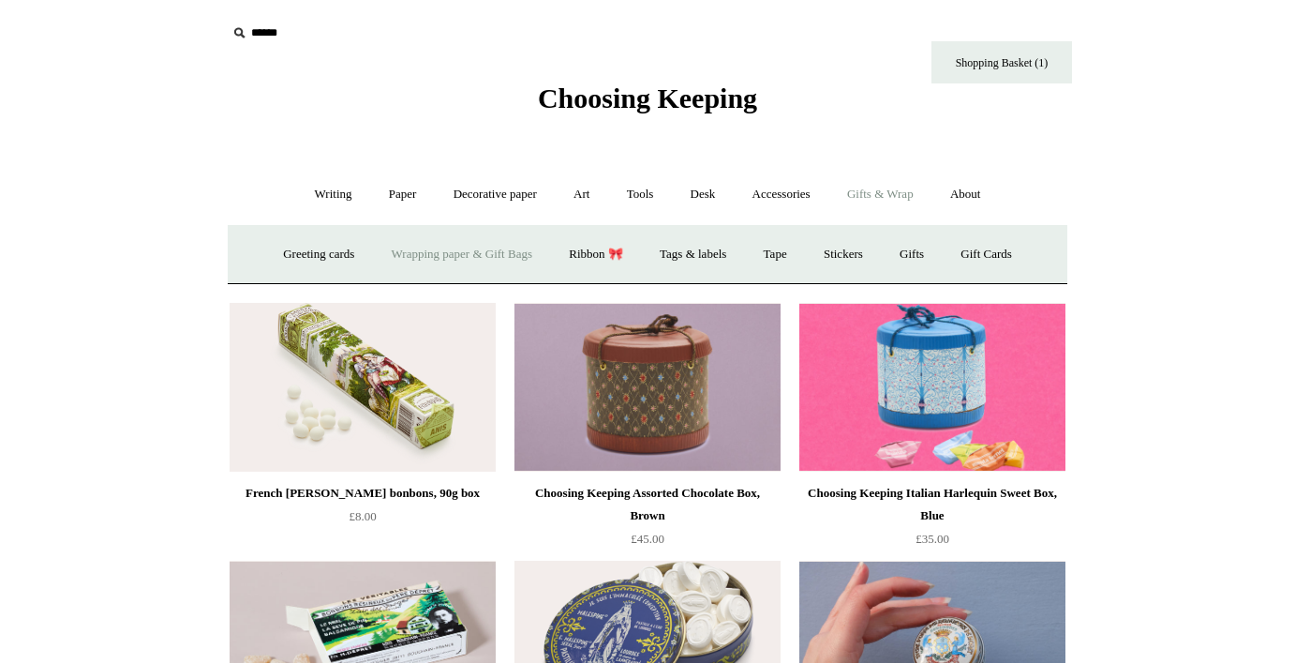
click at [465, 265] on link "Wrapping paper & Gift Bags" at bounding box center [462, 255] width 174 height 50
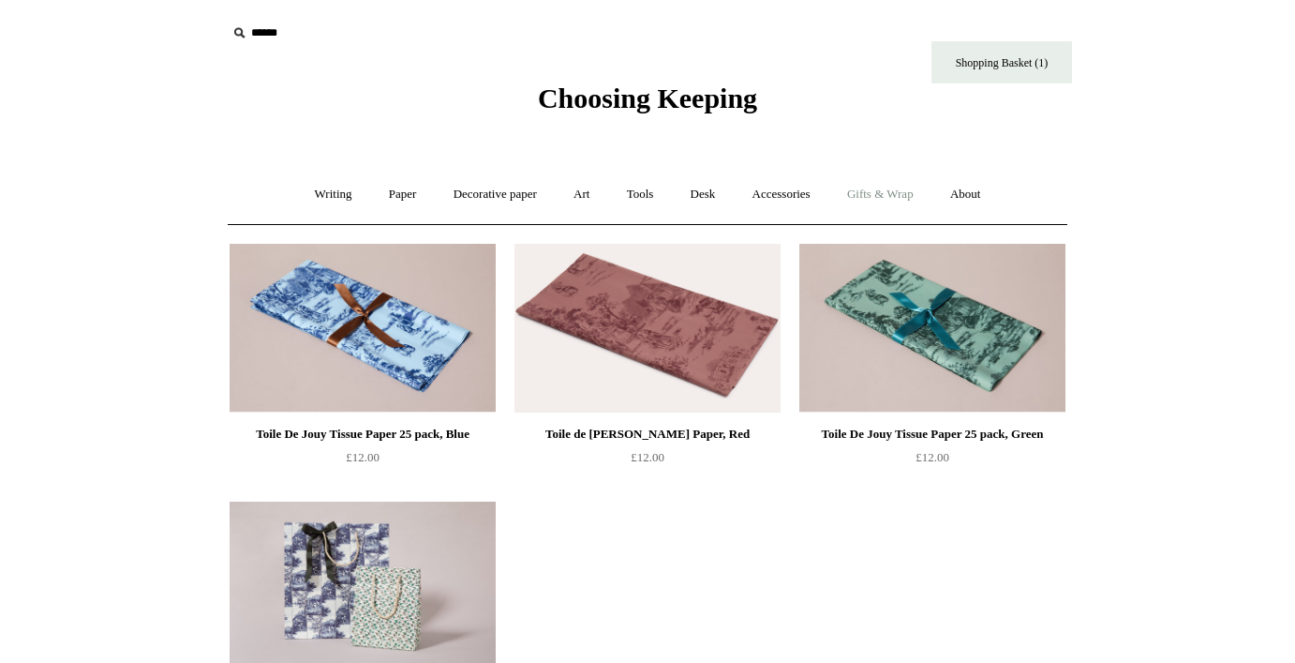
click at [896, 202] on link "Gifts & Wrap +" at bounding box center [880, 195] width 100 height 50
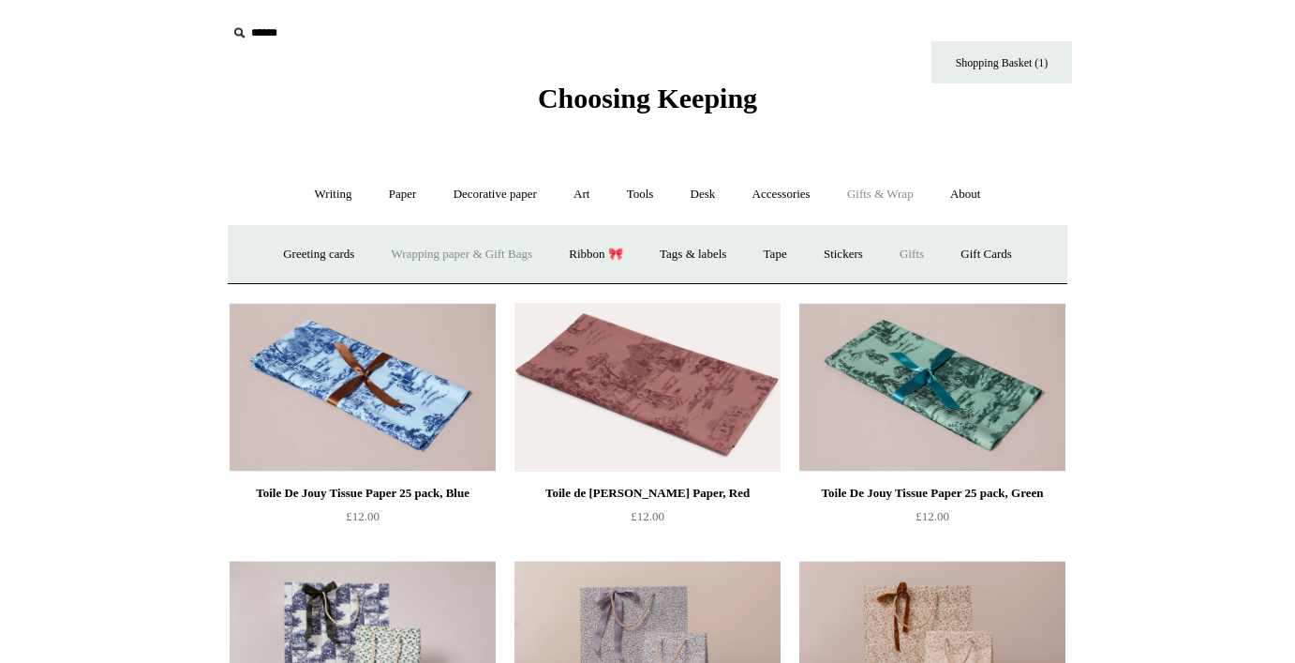
click at [918, 259] on link "Gifts +" at bounding box center [912, 255] width 58 height 50
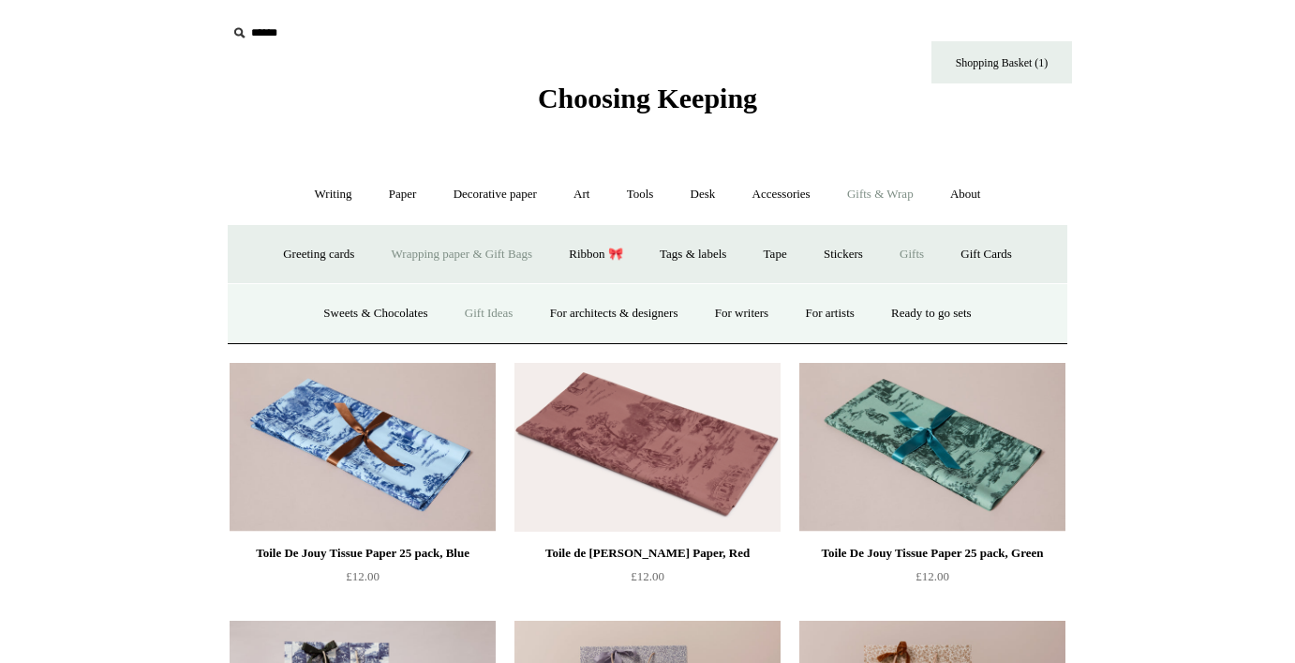
click at [487, 315] on link "Gift Ideas" at bounding box center [489, 314] width 82 height 50
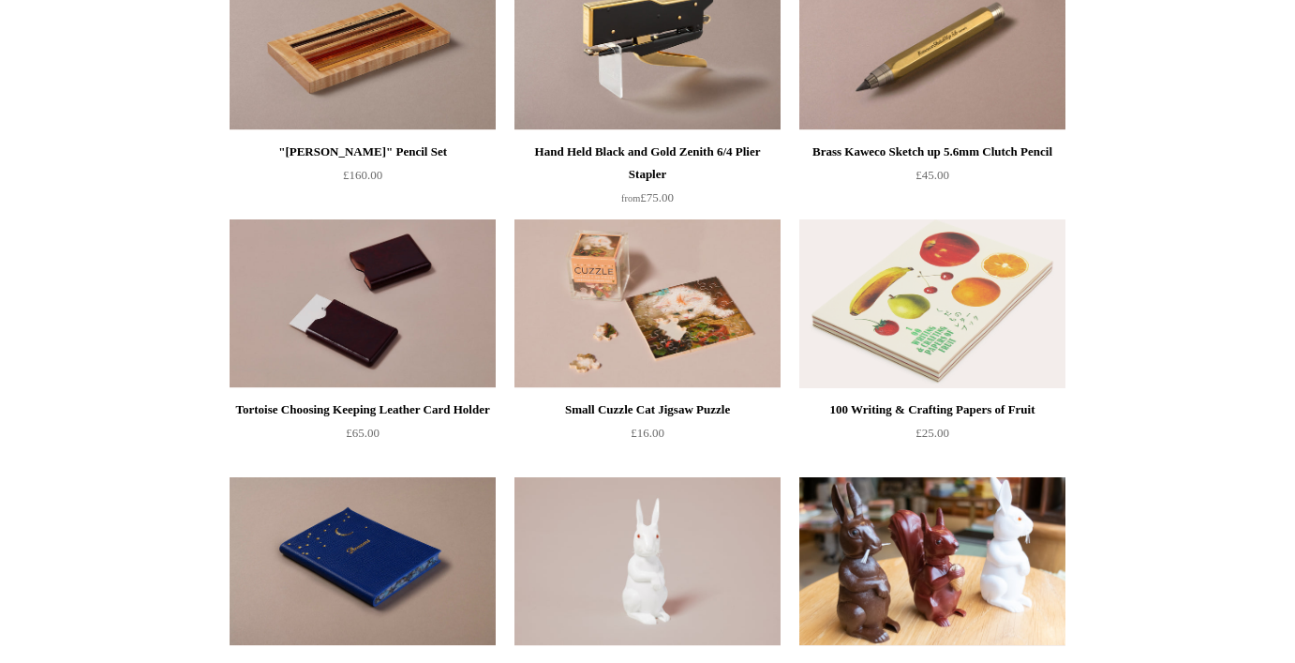
scroll to position [75, 0]
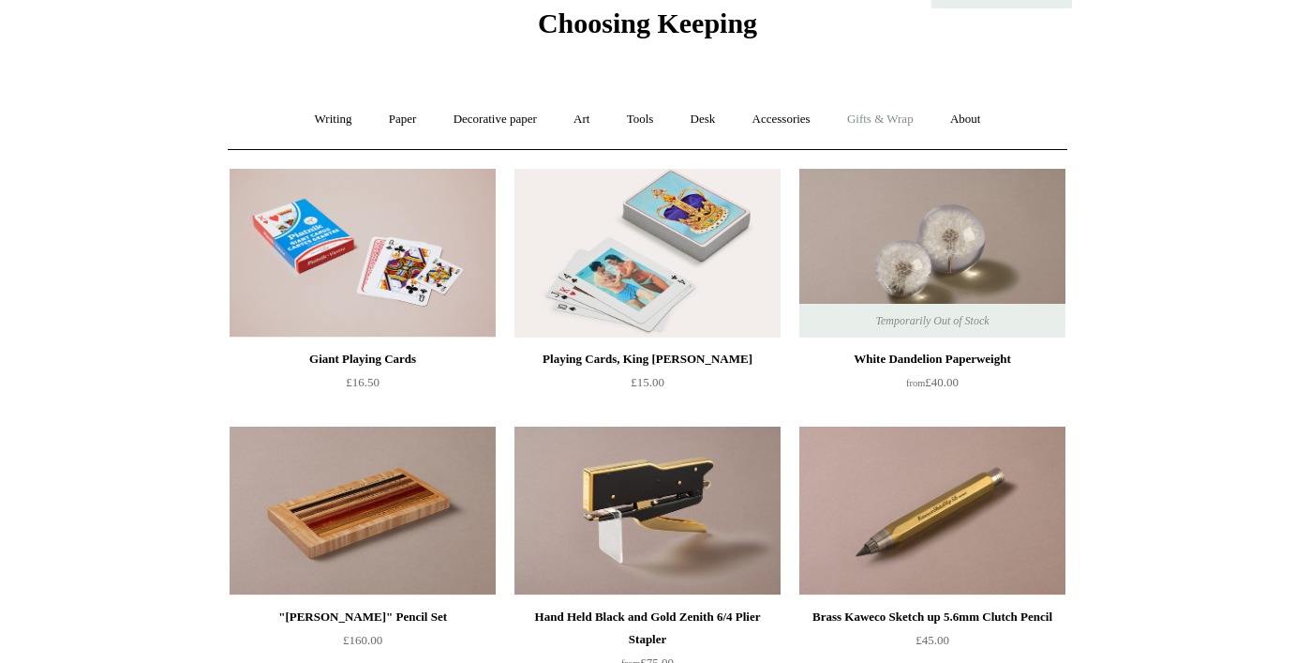
click at [878, 112] on link "Gifts & Wrap +" at bounding box center [880, 120] width 100 height 50
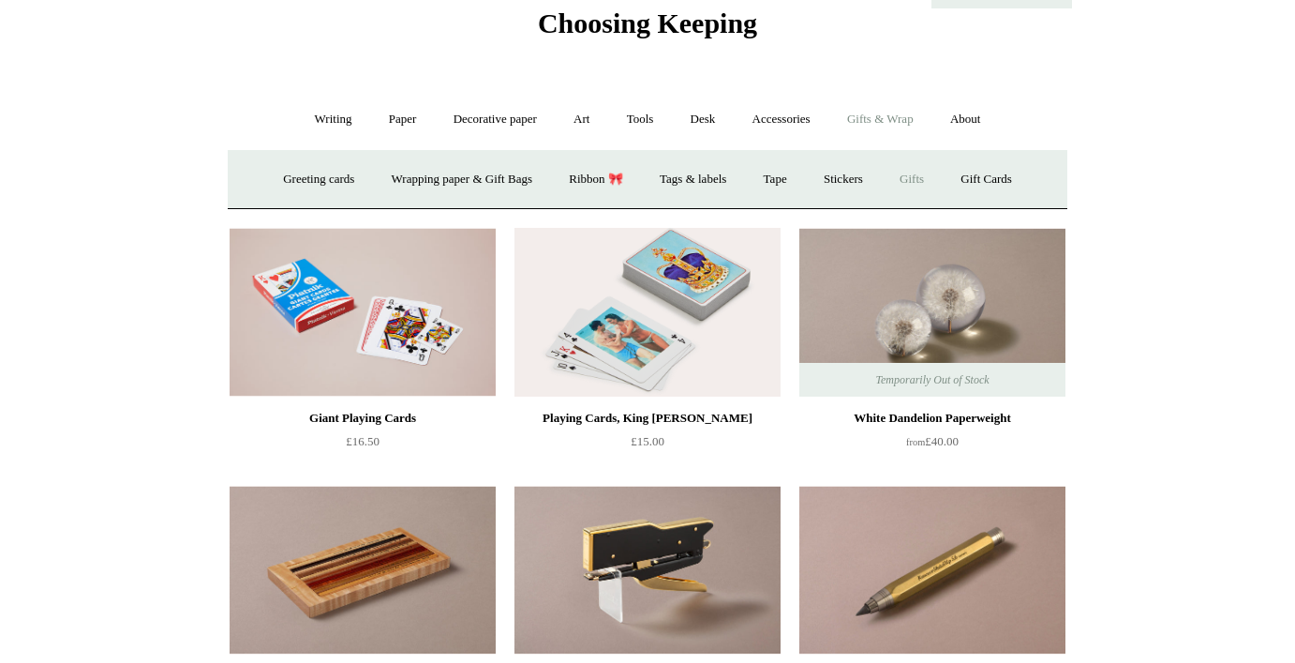
click at [917, 178] on link "Gifts +" at bounding box center [912, 180] width 58 height 50
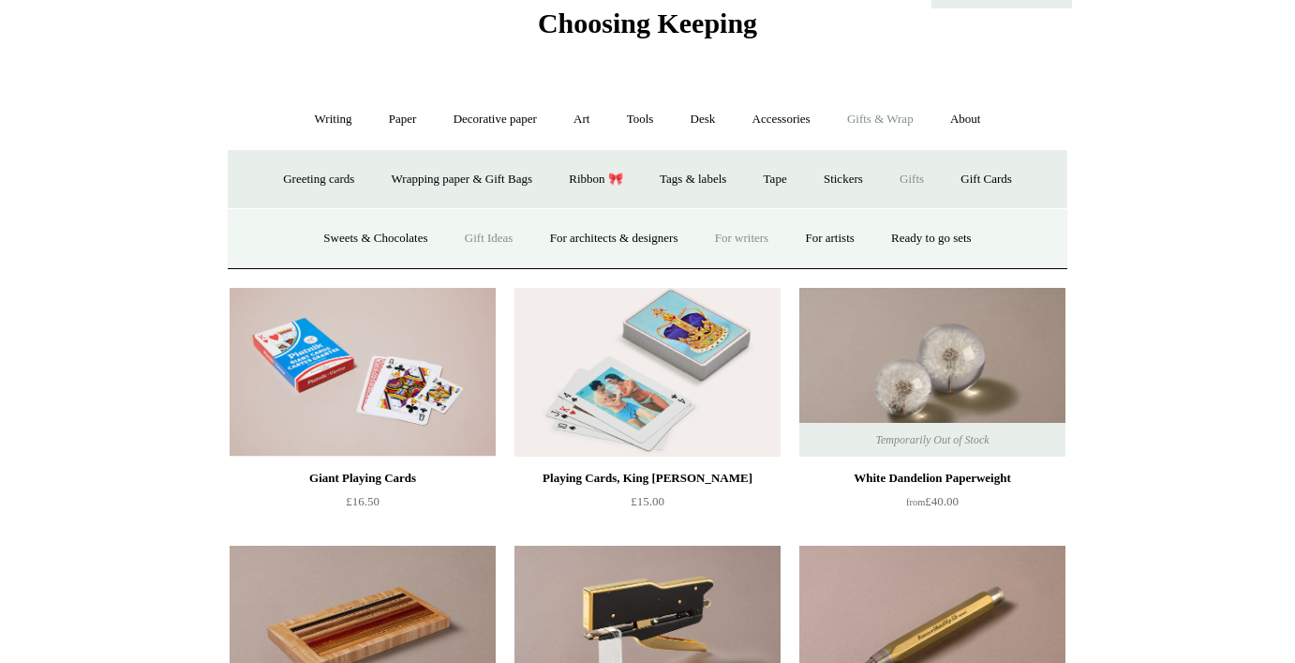
click at [756, 235] on link "For writers" at bounding box center [741, 239] width 87 height 50
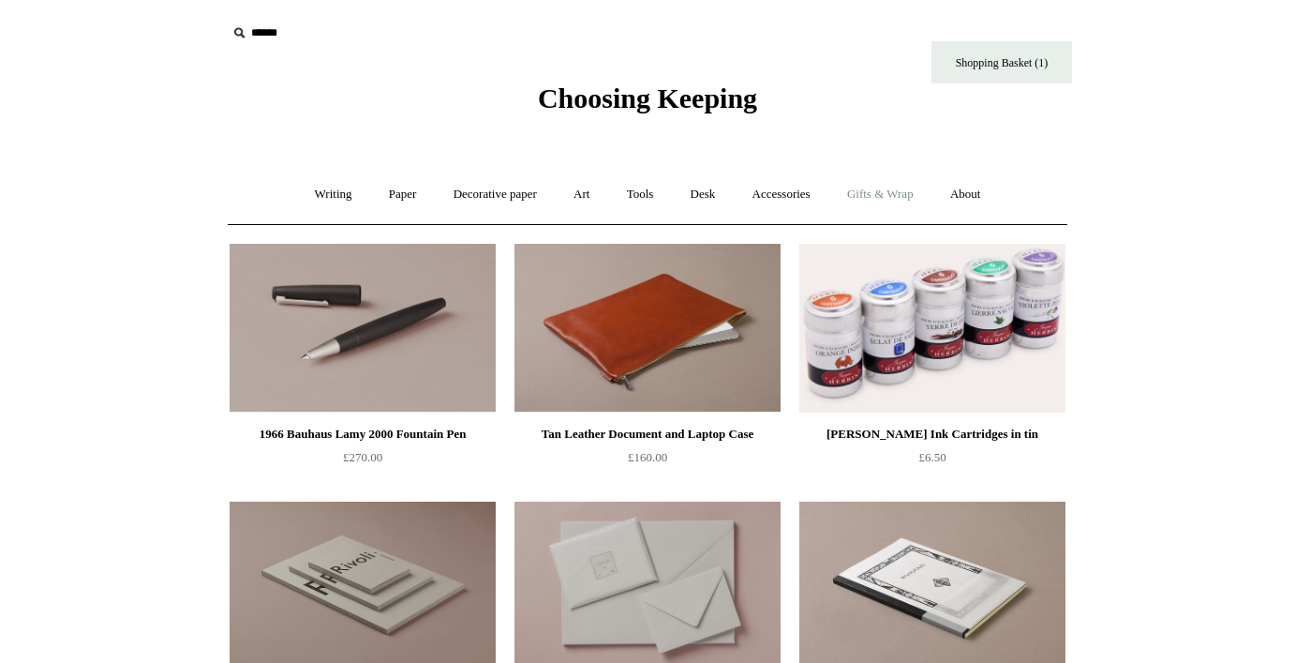
click at [909, 186] on link "Gifts & Wrap +" at bounding box center [880, 195] width 100 height 50
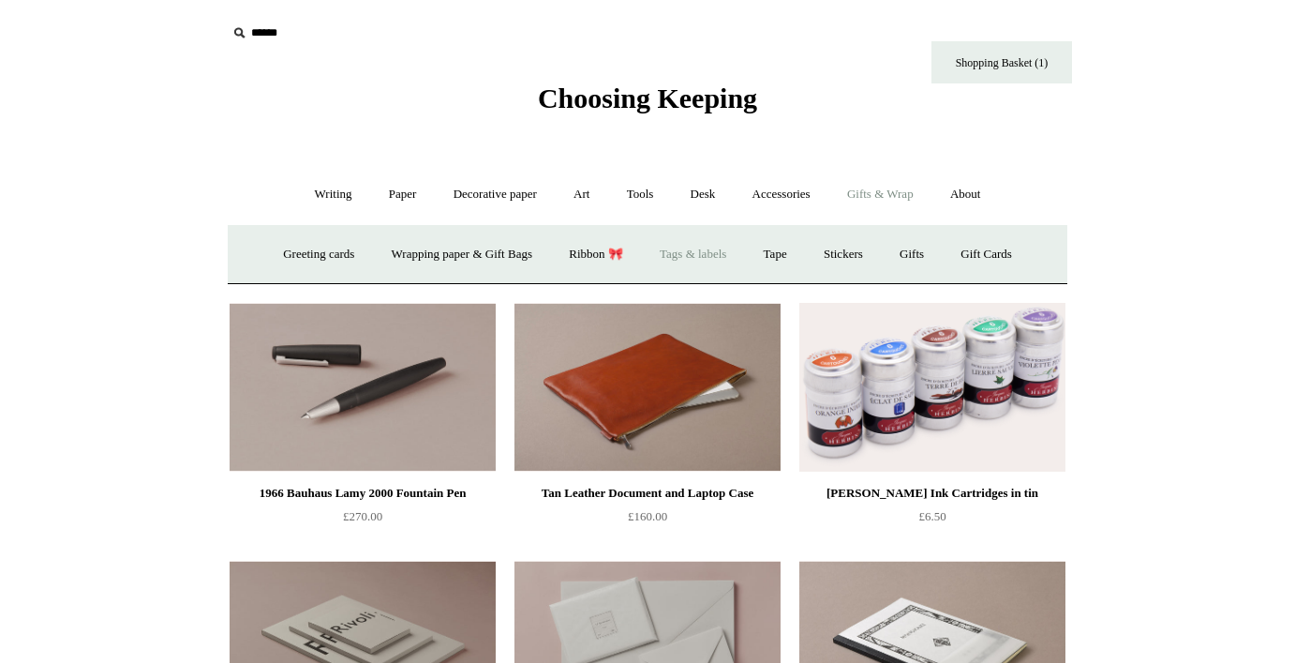
click at [688, 251] on link "Tags & labels" at bounding box center [693, 255] width 100 height 50
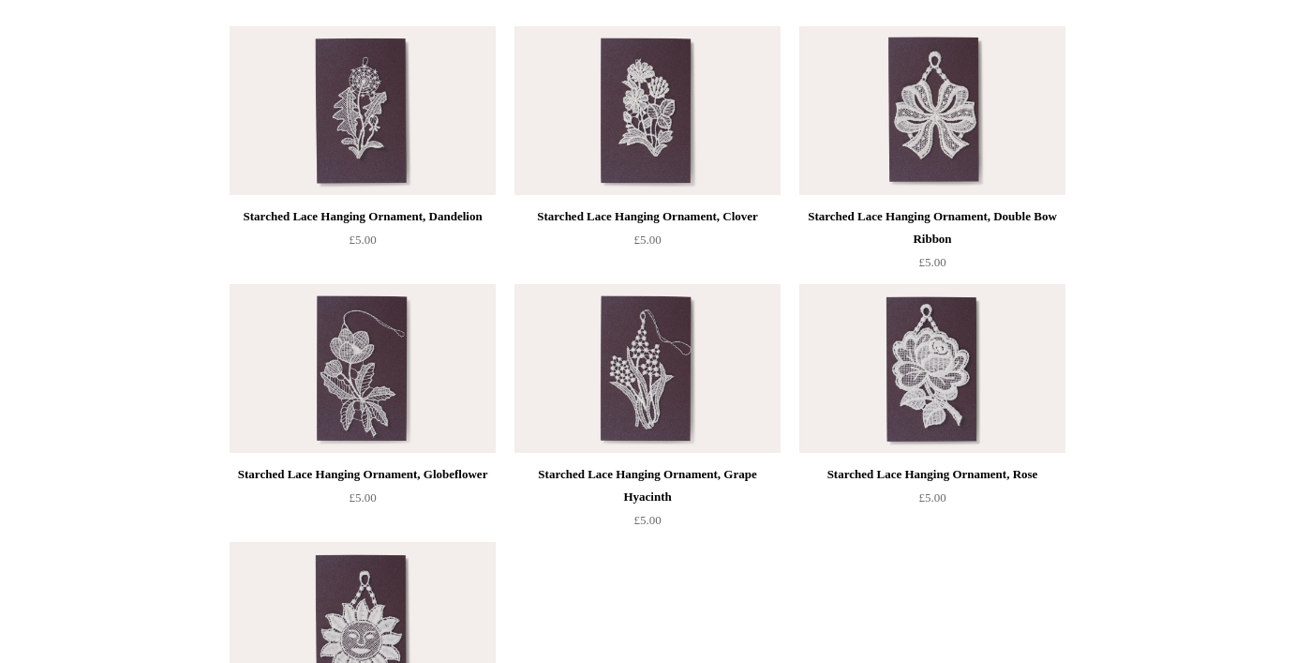
scroll to position [992, 0]
click at [947, 381] on img at bounding box center [932, 367] width 266 height 169
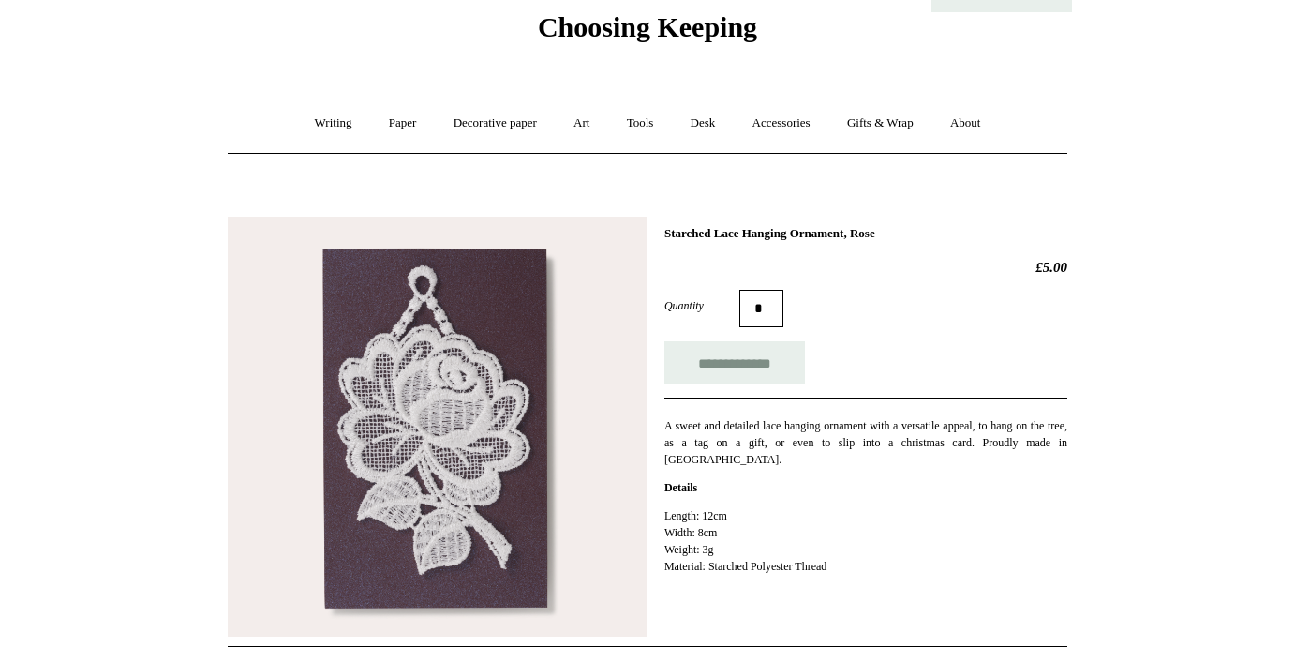
scroll to position [69, 0]
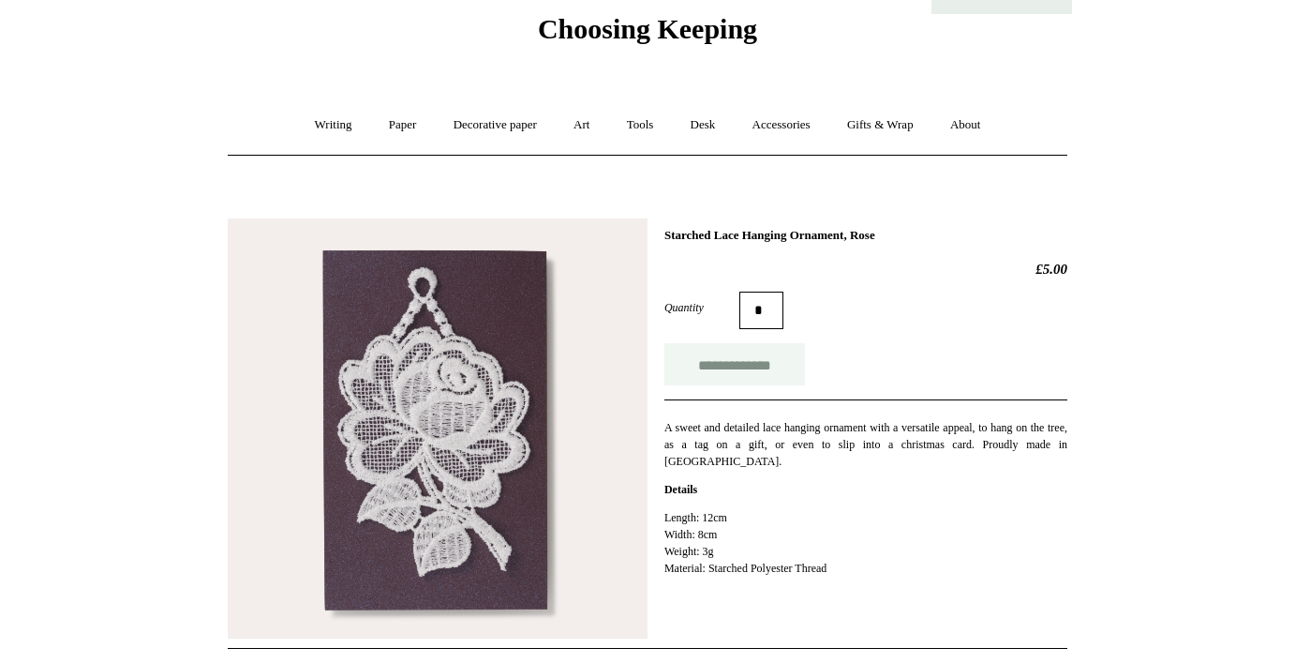
click at [747, 366] on input "**********" at bounding box center [735, 364] width 141 height 42
type input "**********"
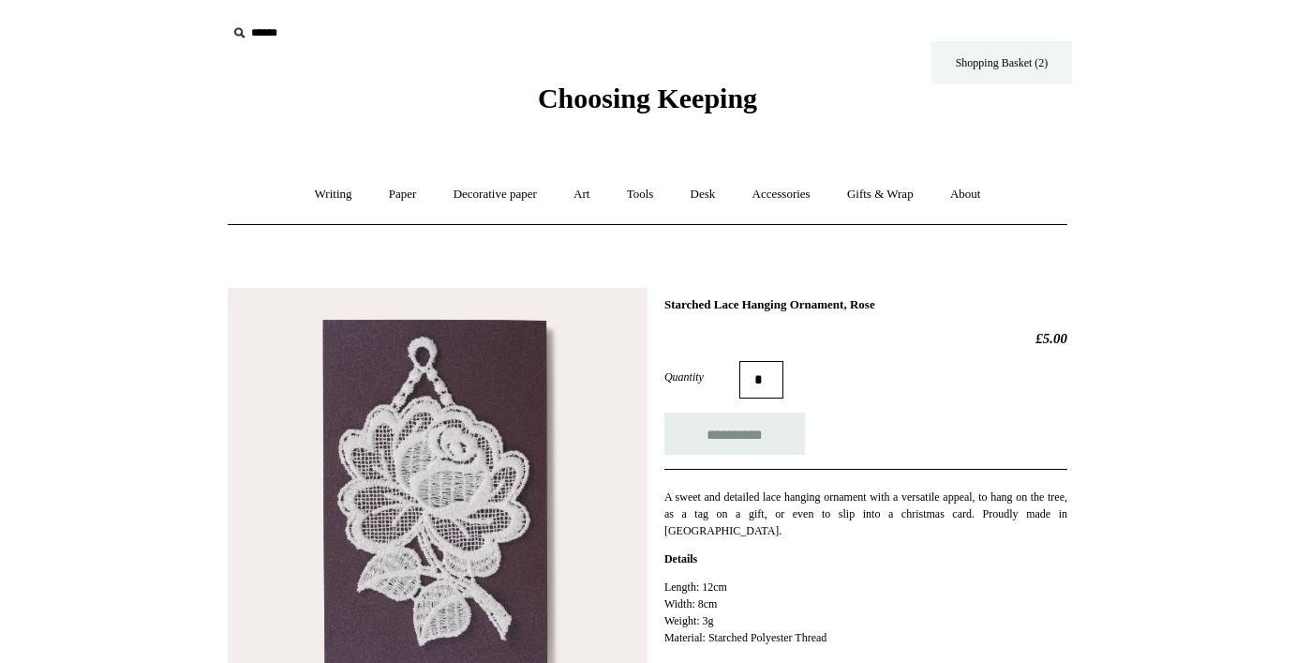
click at [1018, 66] on link "Shopping Basket (2)" at bounding box center [1002, 62] width 141 height 42
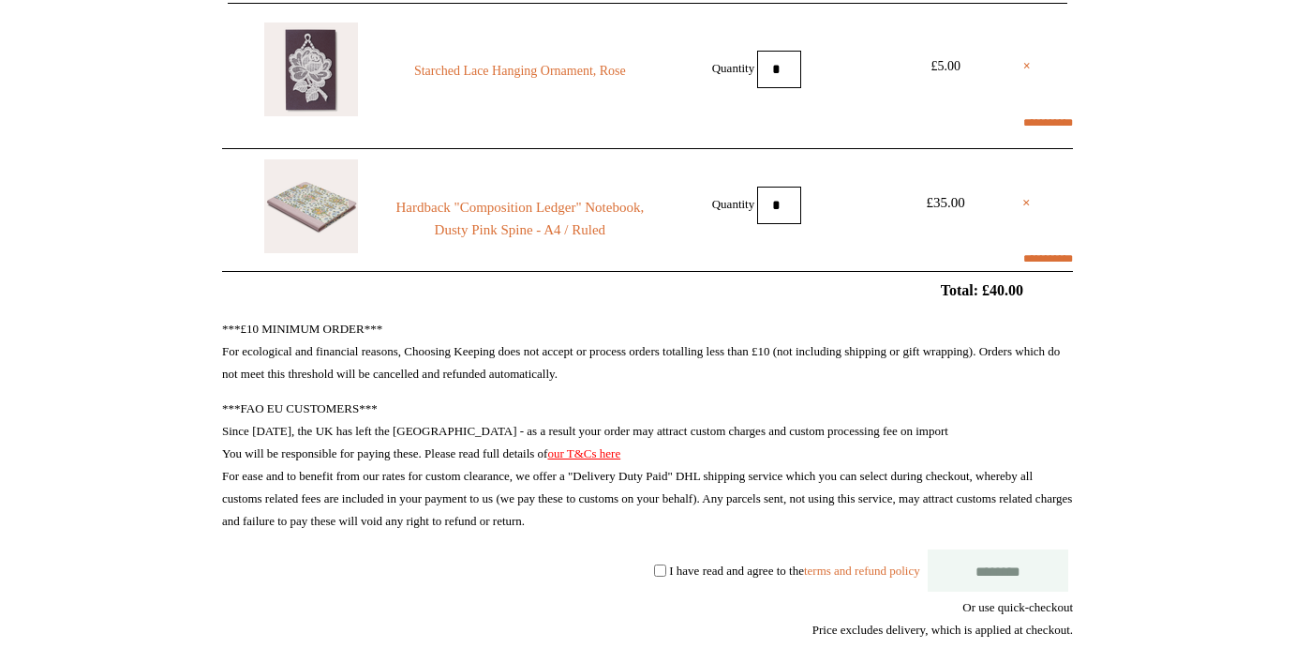
scroll to position [220, 0]
select select "*******"
type input "*****"
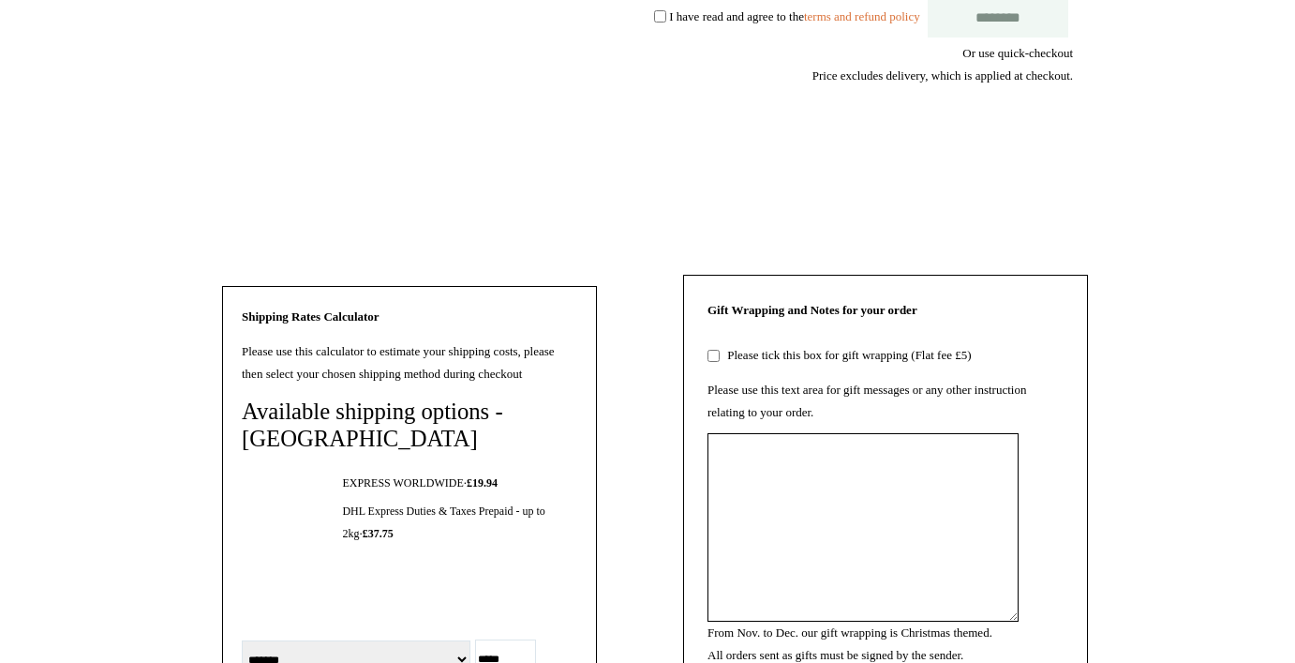
scroll to position [855, 0]
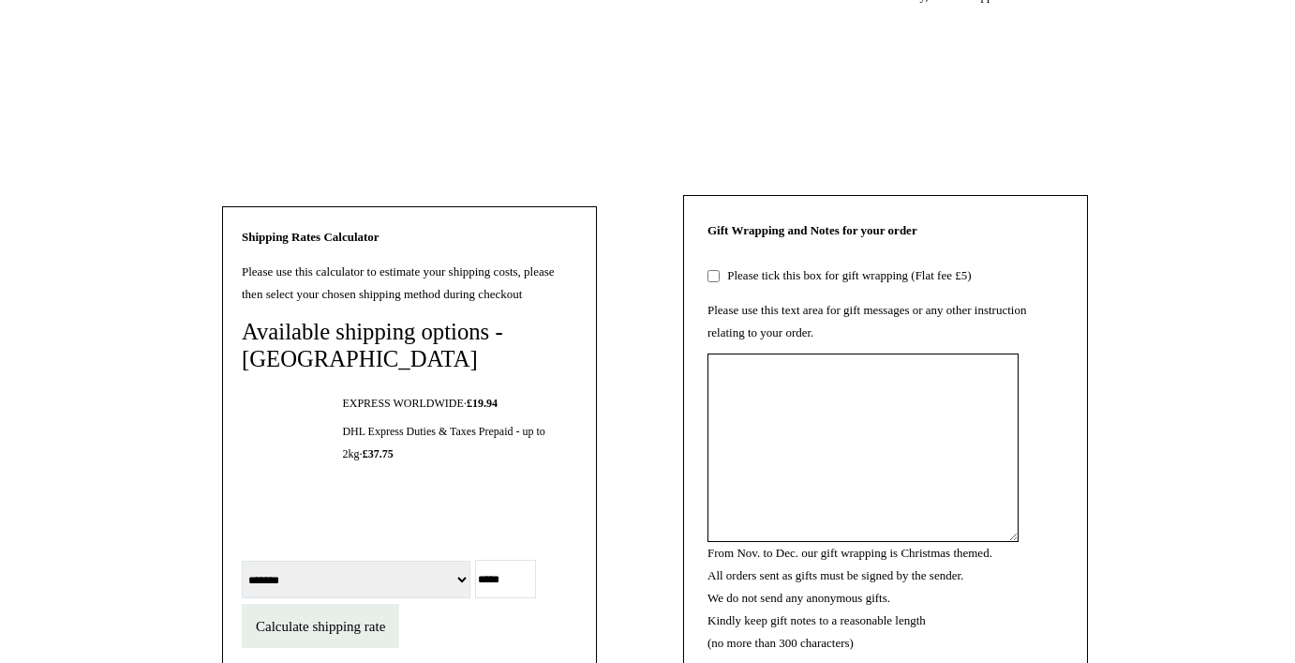
click at [701, 338] on div "Gift Wrapping and Notes for your order Please tick this box for gift wrapping (…" at bounding box center [885, 443] width 405 height 496
click at [719, 287] on p "Gift Wrapping and Notes for your order Please tick this box for gift wrapping (…" at bounding box center [886, 252] width 356 height 67
click at [763, 453] on textarea "From Nov. to Dec. our gift wrapping is Christmas themed. All orders sent as gif…" at bounding box center [863, 447] width 311 height 188
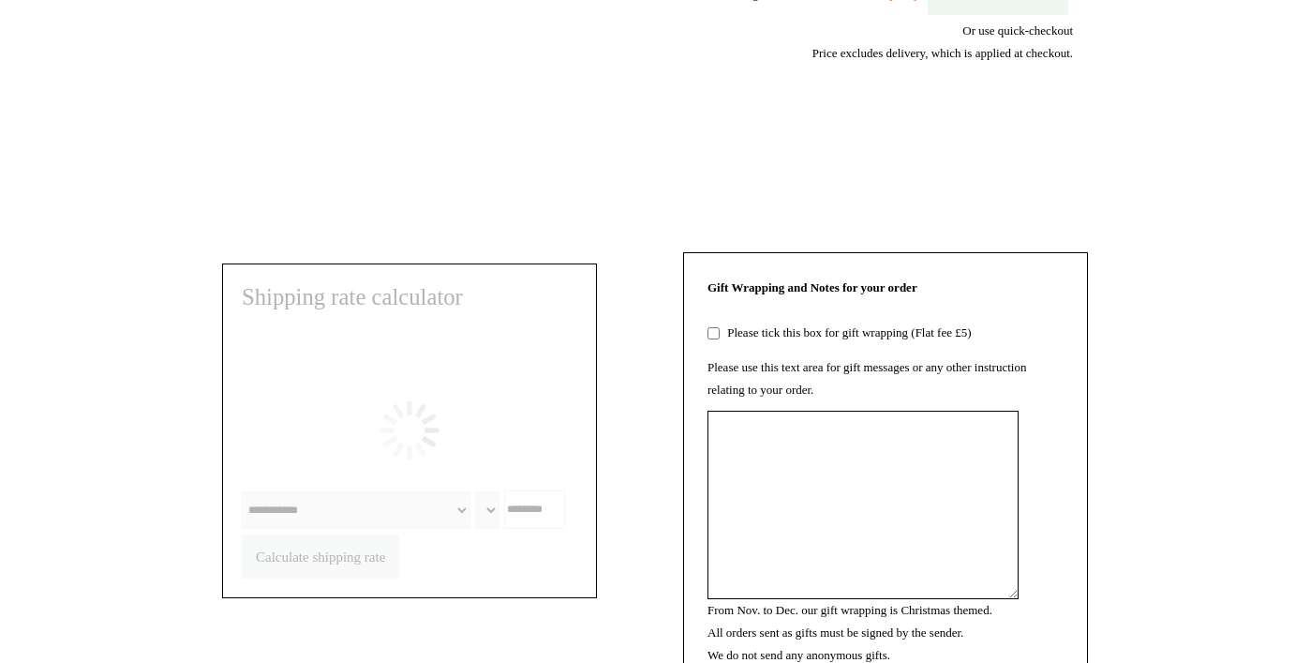
scroll to position [933, 0]
click at [845, 500] on textarea "From Nov. to Dec. our gift wrapping is Christmas themed. All orders sent as gif…" at bounding box center [863, 505] width 311 height 188
select select "*******"
type input "*****"
